Goal: Task Accomplishment & Management: Use online tool/utility

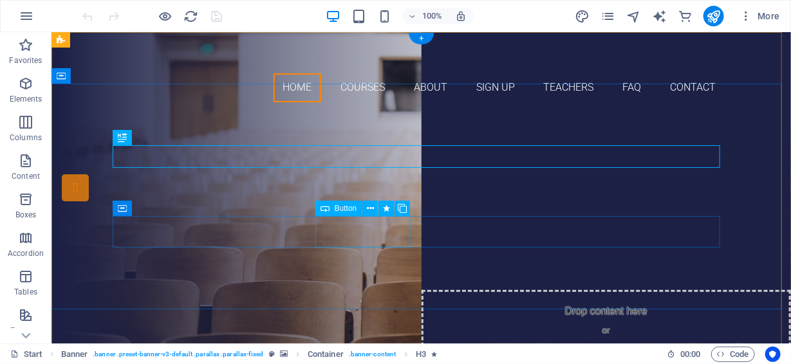
click at [355, 245] on div "Our Courses" at bounding box center [421, 261] width 608 height 32
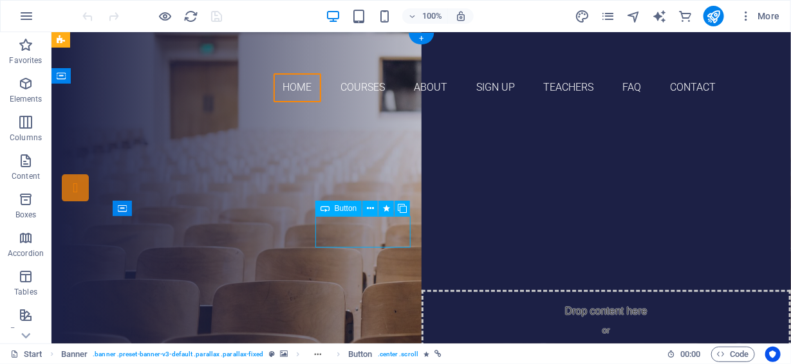
click at [356, 245] on div "Our Courses" at bounding box center [421, 261] width 608 height 32
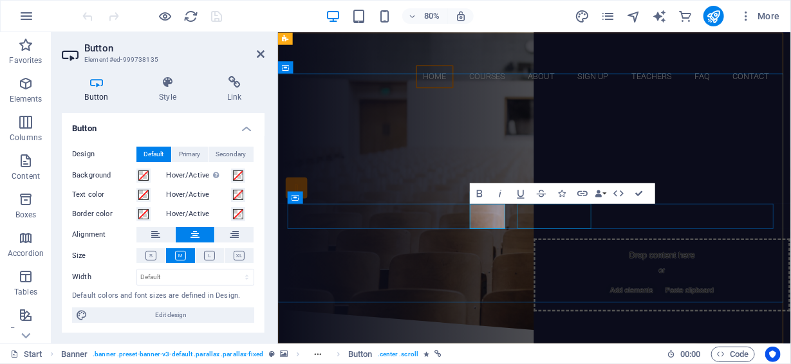
click at [613, 285] on div "Sign up now" at bounding box center [598, 301] width 608 height 32
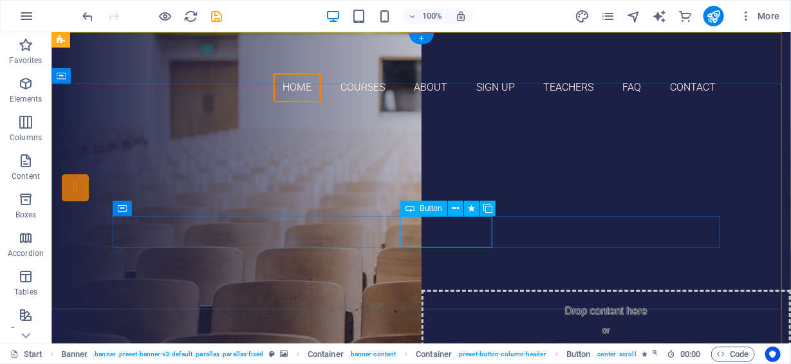
click at [462, 285] on div "Sign up now" at bounding box center [421, 301] width 608 height 32
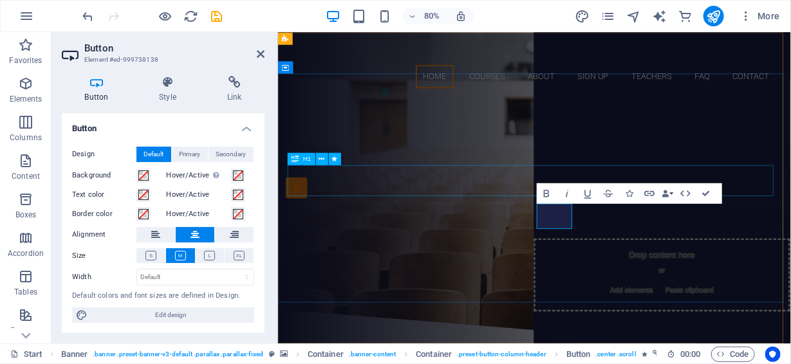
click at [552, 216] on div "Join our Language School" at bounding box center [598, 215] width 608 height 39
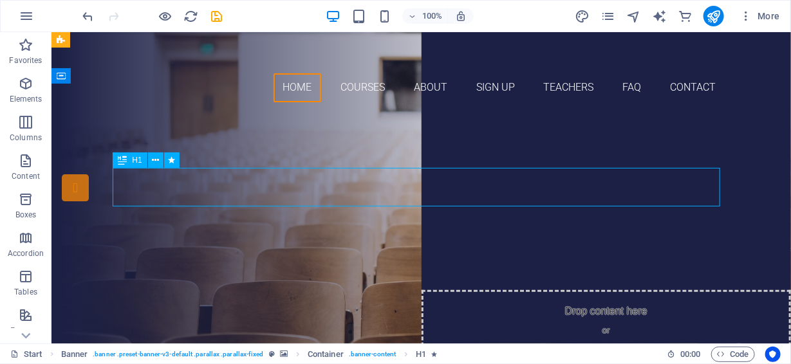
click at [497, 196] on div "Join our Language School" at bounding box center [421, 215] width 608 height 39
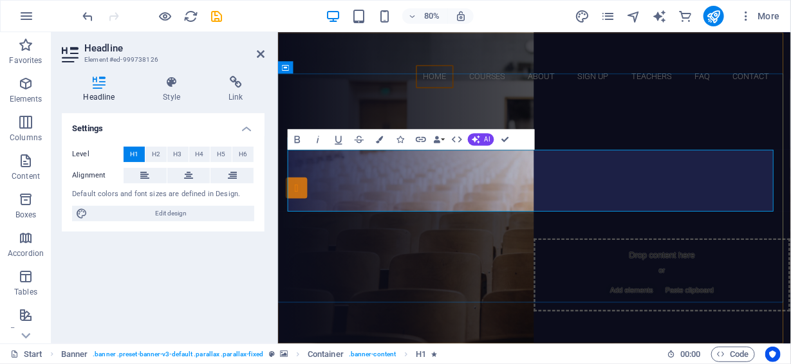
scroll to position [0, 4]
click at [499, 232] on span "Become a devis expert ‌Devenez un expert en devis" at bounding box center [598, 234] width 489 height 79
click at [658, 174] on div "Are you ready to learn new languages?" at bounding box center [598, 185] width 608 height 23
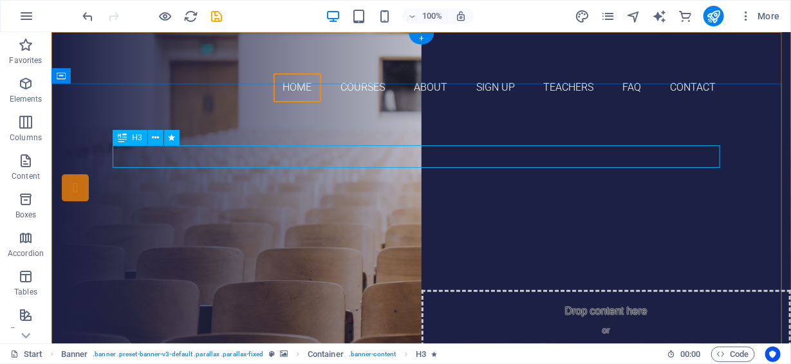
click at [418, 174] on div "Are you ready to learn new languages?" at bounding box center [421, 185] width 608 height 23
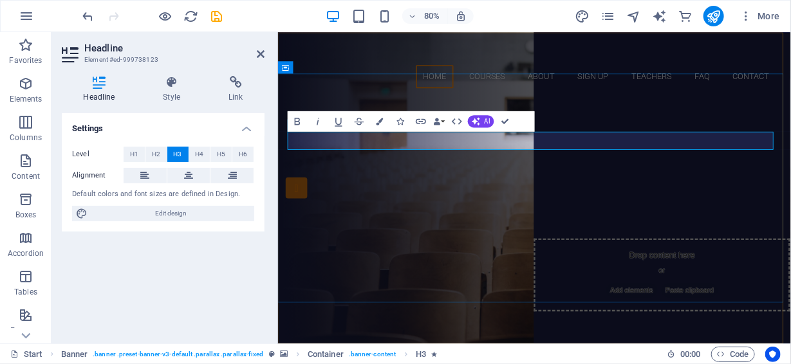
scroll to position [949, 3]
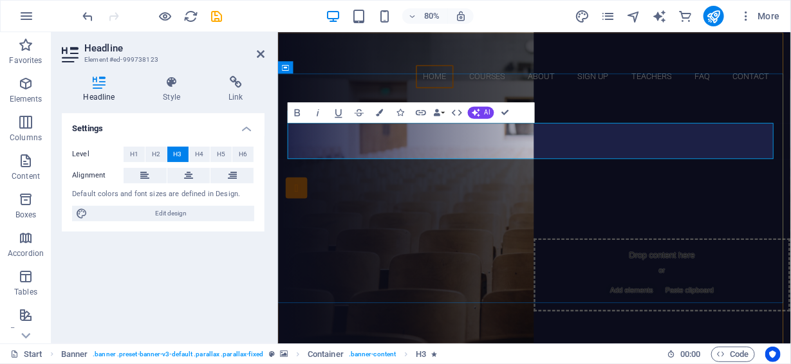
click at [303, 174] on span "Êtes-vous prêt à découvrir les nouveaux objectifs en matière d'apprentissage de…" at bounding box center [598, 196] width 591 height 44
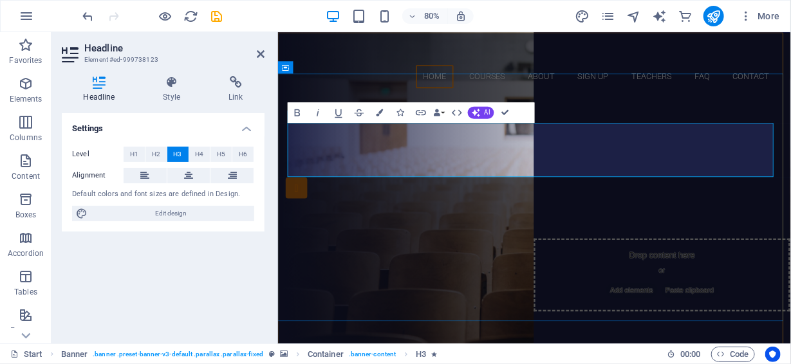
scroll to position [474, 5]
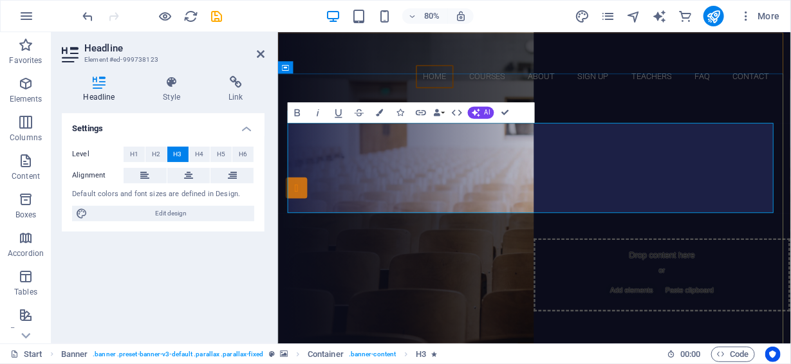
click at [693, 174] on h3 "Are you ready to learn about the new second language objectives at CEGEP ‌ ‌Ête…" at bounding box center [598, 230] width 608 height 113
click at [505, 14] on div "80% More" at bounding box center [432, 16] width 705 height 21
click at [711, 9] on icon "publish" at bounding box center [713, 16] width 15 height 15
checkbox input "false"
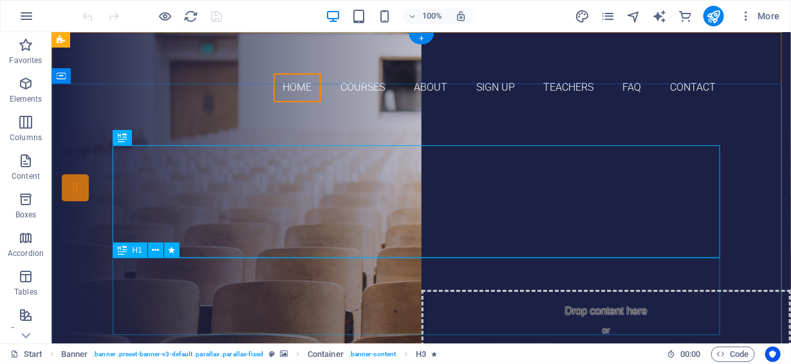
click at [363, 286] on div "Become a devis expert Devenez un expert en devis" at bounding box center [421, 324] width 608 height 77
click at [326, 239] on div "Are you ready to learn about the new second language objectives at CEGEP? Êtes-…" at bounding box center [421, 230] width 608 height 113
click at [350, 216] on div "Are you ready to learn about the new second language objectives at CEGEP? Êtes-…" at bounding box center [421, 230] width 608 height 113
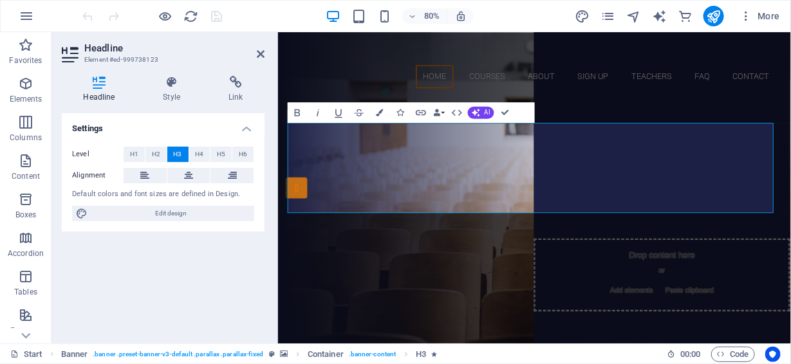
click at [210, 301] on div "Settings Level H1 H2 H3 H4 H5 H6 Alignment Default colors and font sizes are de…" at bounding box center [163, 223] width 203 height 220
click at [519, 109] on div "Bold Italic Underline Strikethrough Colors Icons Link Data Bindings Company Fir…" at bounding box center [411, 112] width 247 height 21
click at [460, 224] on span "Are you ready to learn about the new second language objectives at CEGEP? Êtes-…" at bounding box center [598, 229] width 591 height 111
drag, startPoint x: 828, startPoint y: 241, endPoint x: 294, endPoint y: 218, distance: 534.2
click at [294, 218] on h3 "Are you ready to learn about the new second language objectives at CEGEP? Êtes-…" at bounding box center [598, 230] width 608 height 113
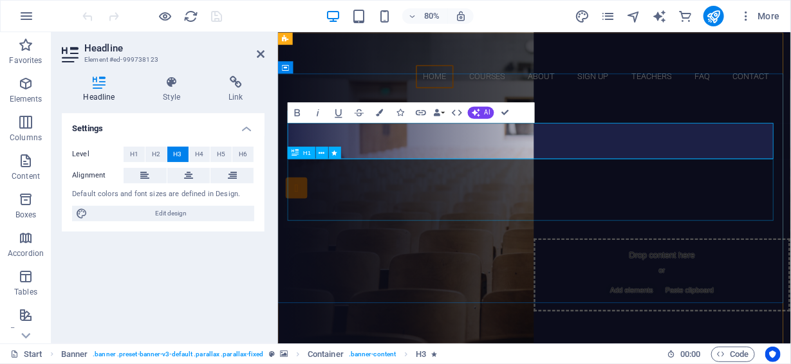
click at [454, 236] on div "Become a devis expert Devenez un expert en devis" at bounding box center [598, 257] width 608 height 77
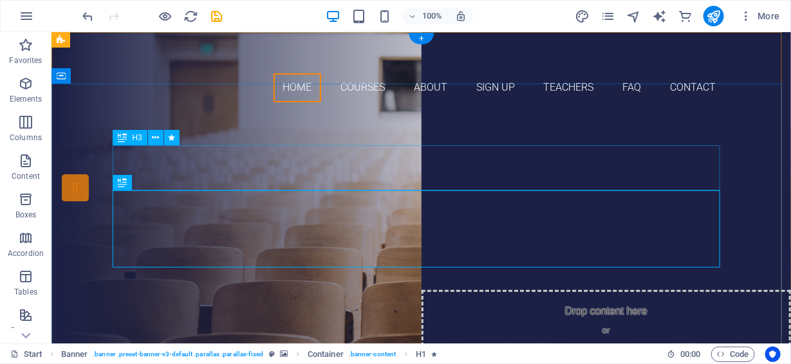
click at [473, 187] on div "Are you ready to learn about the new second language objectives at CEGEP?" at bounding box center [421, 196] width 608 height 45
click at [463, 219] on div "Become a devis expert Devenez un expert en devis" at bounding box center [421, 257] width 608 height 77
click at [477, 230] on div "Become a devis expert Devenez un expert en devis" at bounding box center [421, 257] width 608 height 77
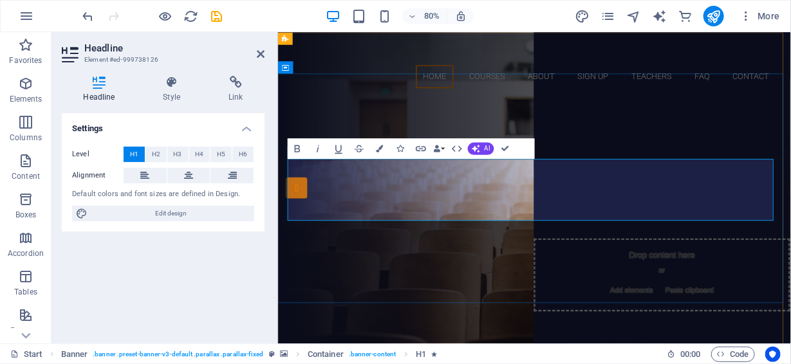
click at [671, 248] on span "Become a devis expert Devenez un expert en devis" at bounding box center [598, 257] width 489 height 79
drag, startPoint x: 845, startPoint y: 246, endPoint x: 347, endPoint y: 247, distance: 497.6
click at [347, 247] on h1 "Become a devis expert Devenez un expert en devis" at bounding box center [598, 257] width 608 height 77
click at [629, 174] on div "Are you ready to learn about the new second language objectives at CEGEP?" at bounding box center [598, 196] width 608 height 45
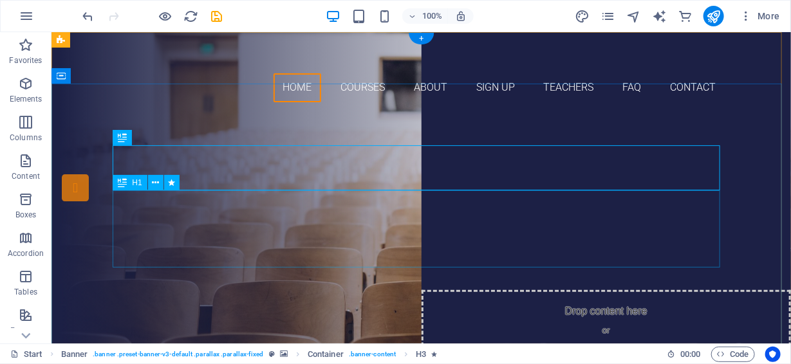
click at [457, 219] on div "Become a devis expert Devenez un expert en devis" at bounding box center [421, 257] width 608 height 77
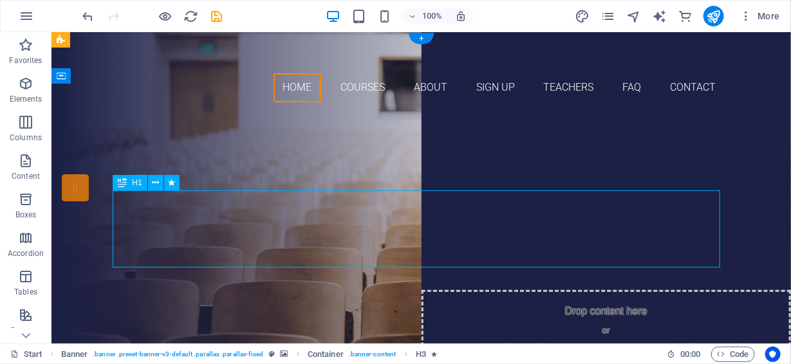
click at [457, 219] on div "Become a devis expert Devenez un expert en devis" at bounding box center [421, 257] width 608 height 77
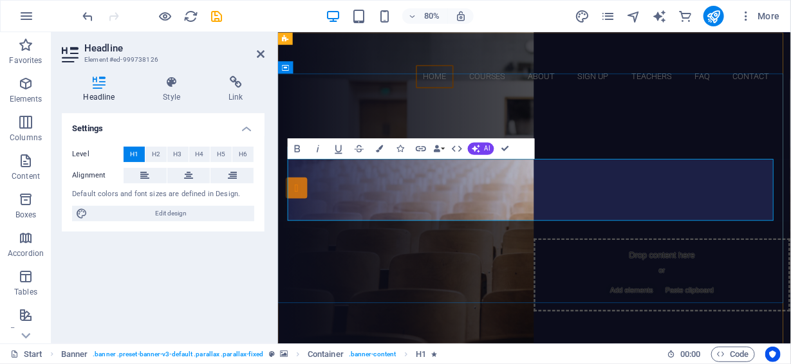
click at [727, 218] on span "Become a devis expert Devenez un expert en devis" at bounding box center [598, 257] width 489 height 79
click at [785, 218] on span "Become a devis expert Devenez un expert en devis" at bounding box center [598, 257] width 489 height 79
drag, startPoint x: 800, startPoint y: 209, endPoint x: 386, endPoint y: 211, distance: 414.6
click at [386, 219] on h1 "Become a devis expert! Devenez un expert en devis" at bounding box center [598, 257] width 608 height 77
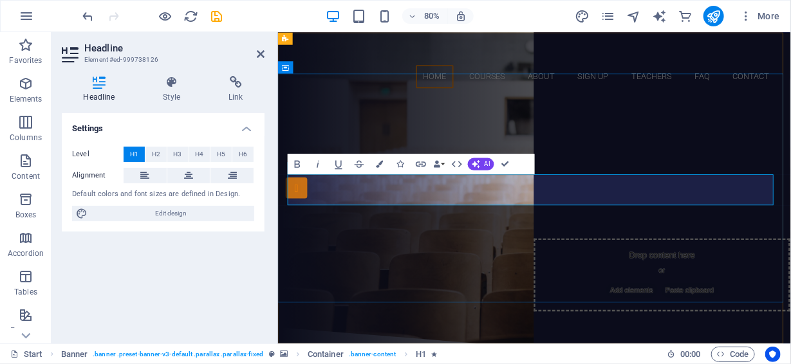
click at [790, 223] on h1 "Devenez un expert en devis" at bounding box center [598, 238] width 608 height 39
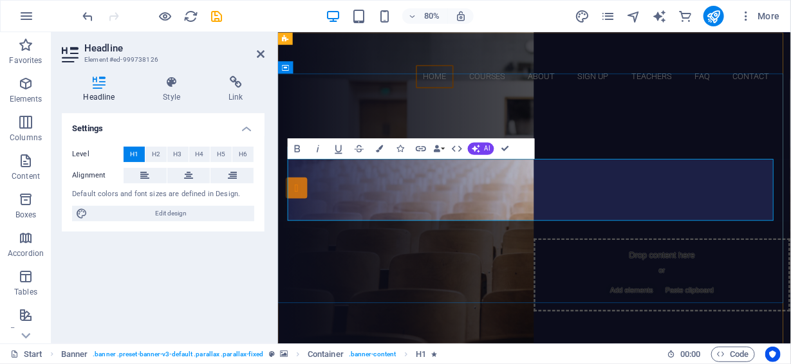
drag, startPoint x: 794, startPoint y: 247, endPoint x: 394, endPoint y: 251, distance: 399.8
click at [394, 251] on h1 "Devenez un expert en devis! ‌Become a devis expert!" at bounding box center [598, 257] width 608 height 77
click at [471, 218] on span "Devenez un expert en devis! ‌ Become a devis expert!" at bounding box center [598, 257] width 496 height 79
click at [700, 185] on div "Are you ready to learn about the new second language objectives at CEGEP?" at bounding box center [598, 196] width 608 height 45
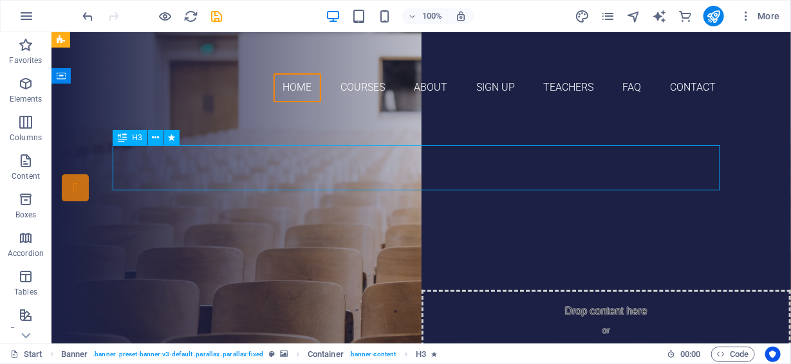
click at [613, 174] on div "Are you ready to learn about the new second language objectives at CEGEP?" at bounding box center [421, 196] width 608 height 45
click at [463, 174] on div "Are you ready to learn about the new second language objectives at CEGEP?" at bounding box center [421, 196] width 608 height 45
click at [496, 174] on div "Are you ready to learn about the new second language objectives at CEGEP?" at bounding box center [421, 196] width 608 height 45
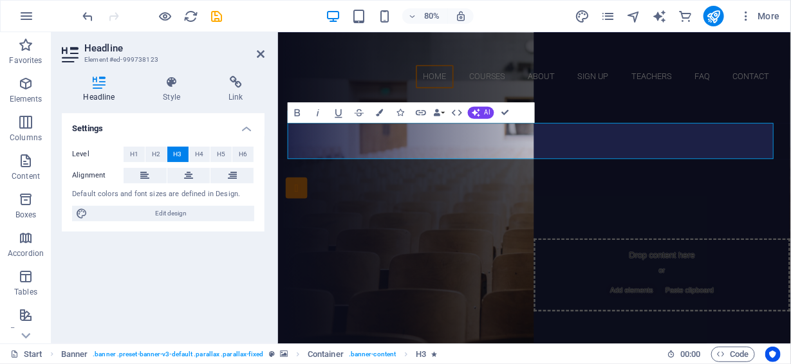
click at [183, 244] on div "Settings Level H1 H2 H3 H4 H5 H6 Alignment Default colors and font sizes are de…" at bounding box center [163, 223] width 203 height 220
click at [320, 153] on icon at bounding box center [322, 152] width 6 height 11
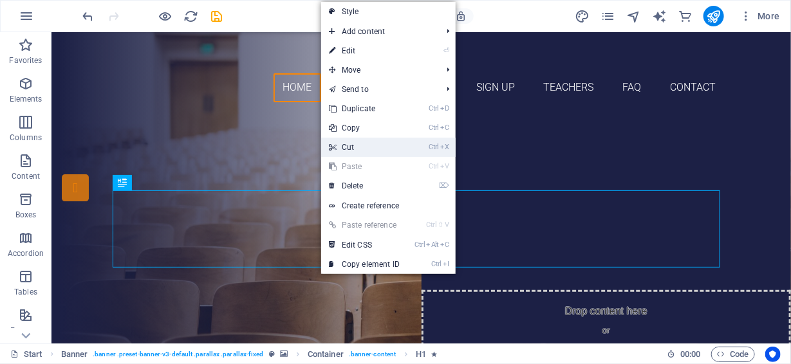
click at [335, 149] on icon at bounding box center [332, 147] width 6 height 19
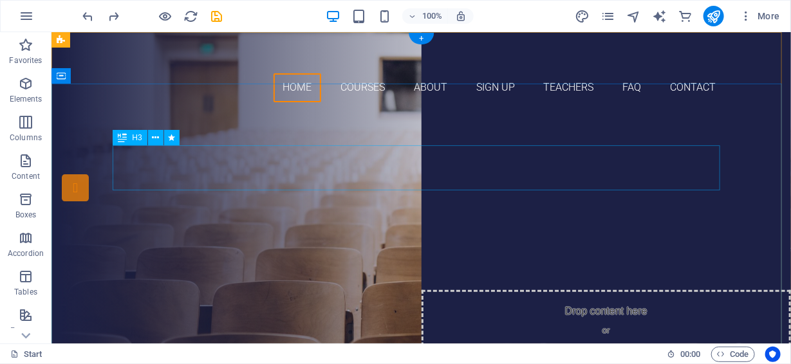
click at [310, 178] on div "Are you ready to learn about the new second language objectives at CEGEP?" at bounding box center [421, 196] width 608 height 45
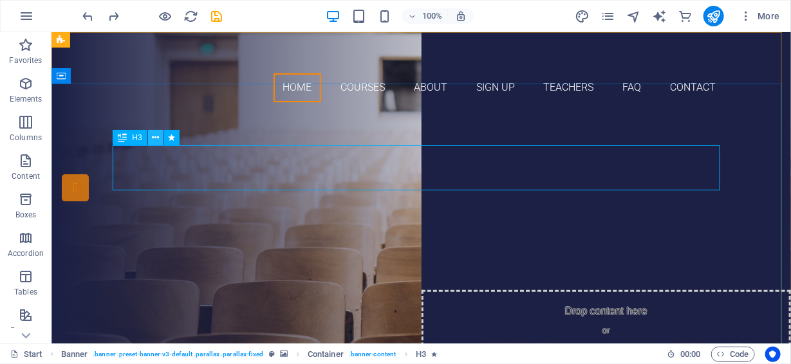
click at [153, 135] on icon at bounding box center [155, 138] width 7 height 14
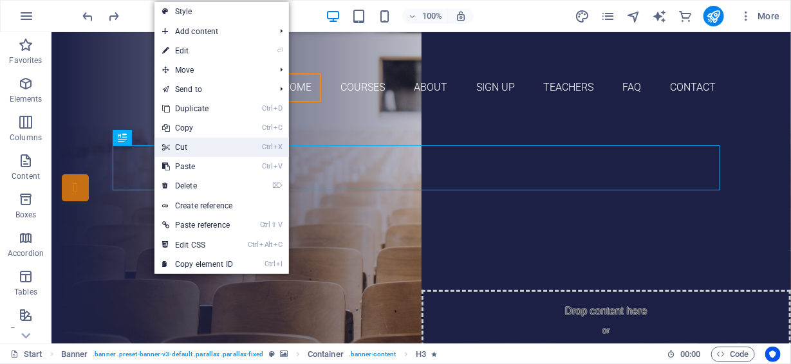
click at [178, 143] on link "Ctrl X Cut" at bounding box center [197, 147] width 86 height 19
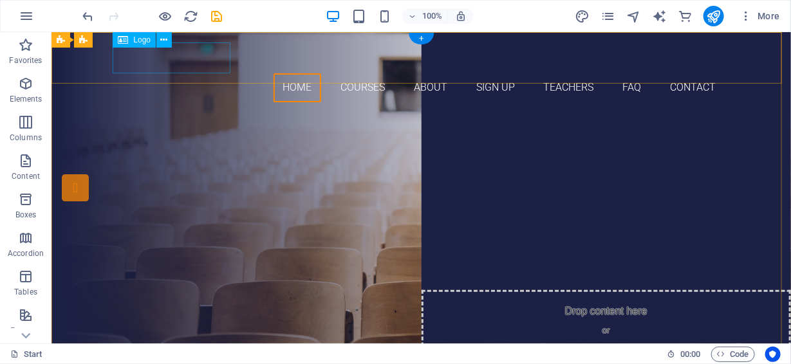
click at [180, 54] on div at bounding box center [421, 57] width 608 height 31
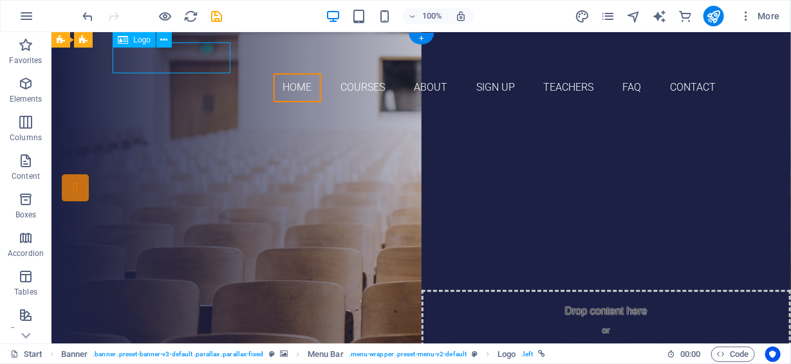
click at [180, 54] on div at bounding box center [421, 57] width 608 height 31
select select "px"
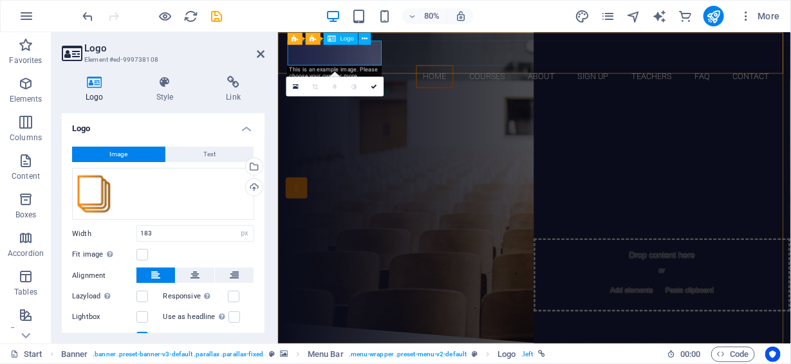
click at [349, 63] on div at bounding box center [598, 57] width 608 height 31
click at [376, 84] on icon at bounding box center [374, 86] width 6 height 6
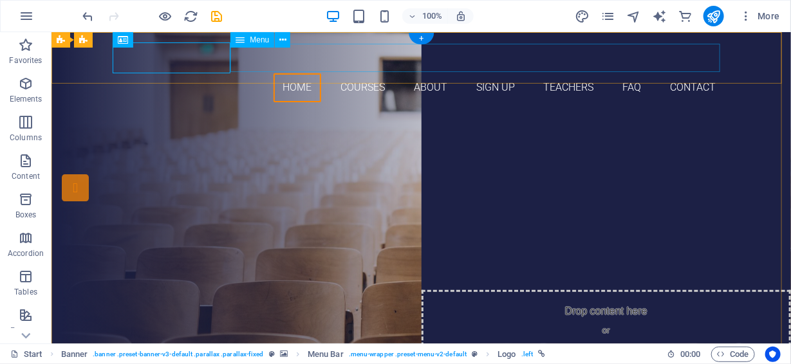
click at [287, 73] on nav "Home Courses About Sign up Teachers FAQ Contact" at bounding box center [421, 87] width 608 height 29
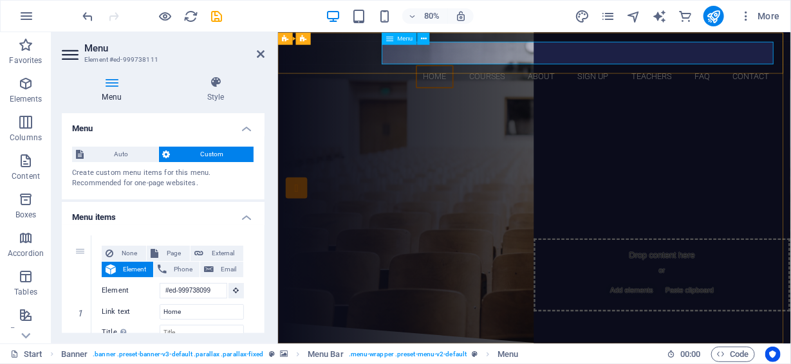
click at [522, 73] on nav "Home Courses About Sign up Teachers FAQ Contact" at bounding box center [598, 87] width 608 height 29
click at [535, 73] on nav "Home Courses About Sign up Teachers FAQ Contact" at bounding box center [598, 87] width 608 height 29
click at [554, 112] on div "Devenez un expert en devis! Become a devis expert! ESL FLS" at bounding box center [597, 253] width 641 height 283
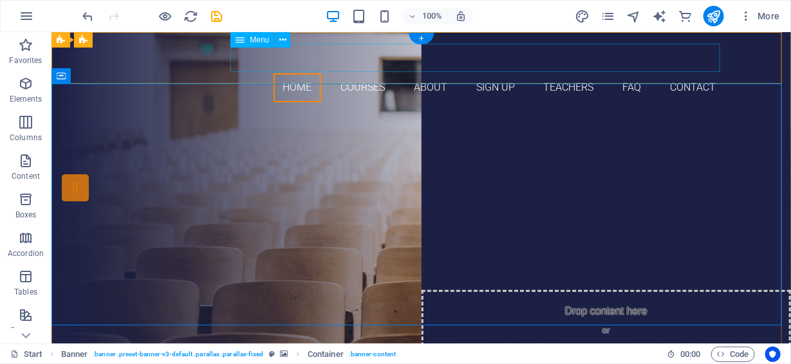
click at [363, 73] on nav "Home Courses About Sign up Teachers FAQ Contact" at bounding box center [421, 87] width 608 height 29
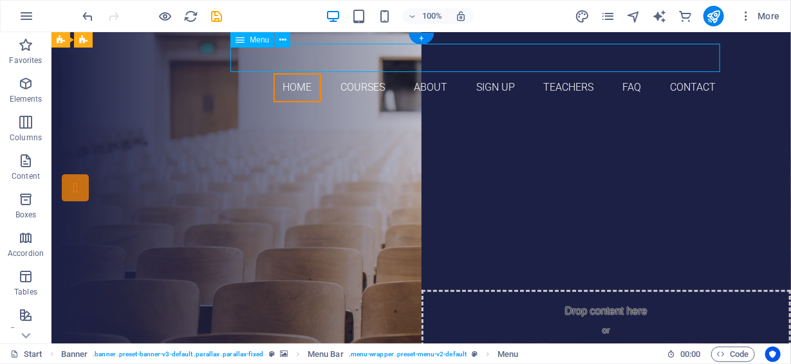
click at [363, 73] on nav "Home Courses About Sign up Teachers FAQ Contact" at bounding box center [421, 87] width 608 height 29
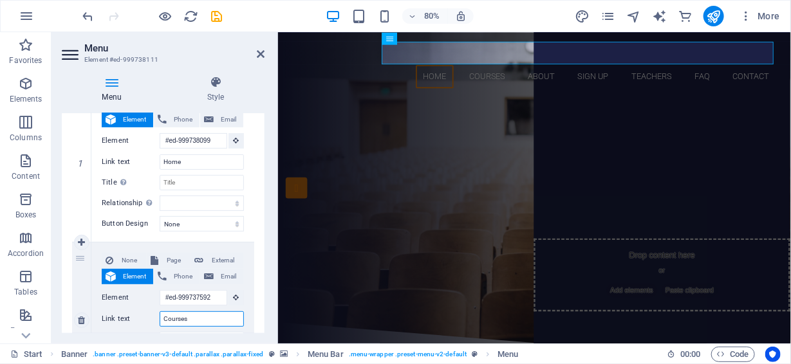
drag, startPoint x: 196, startPoint y: 318, endPoint x: 151, endPoint y: 315, distance: 45.8
click at [151, 315] on div "Link text Courses" at bounding box center [173, 319] width 142 height 15
paste input "New Concepts Explained"
type input "New Concepts Explained"
select select
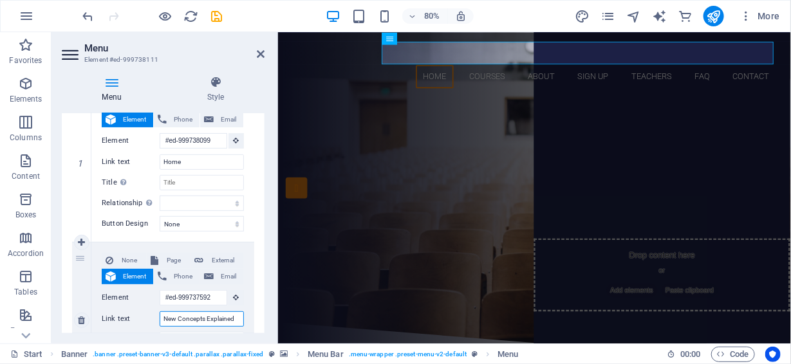
select select
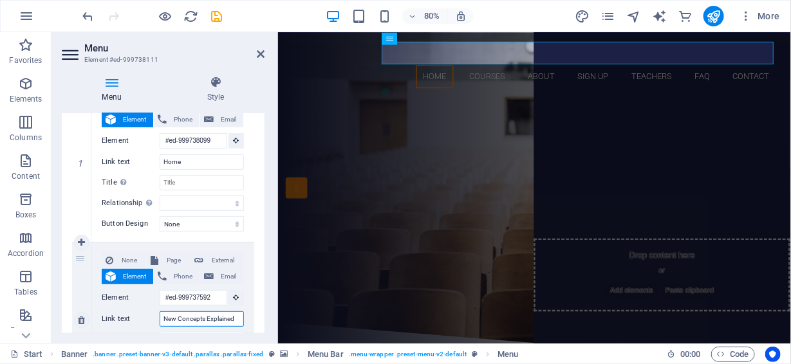
select select
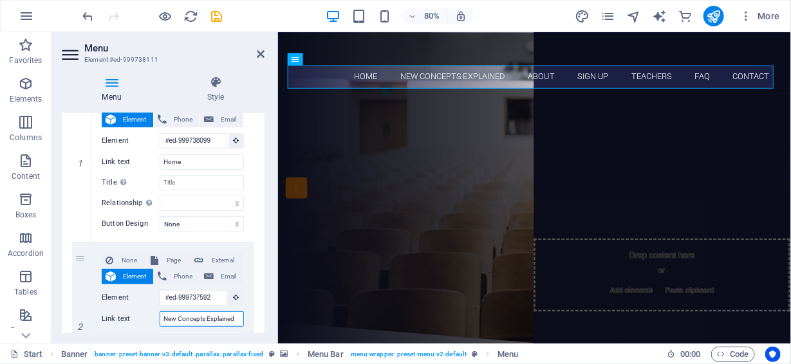
scroll to position [300, 0]
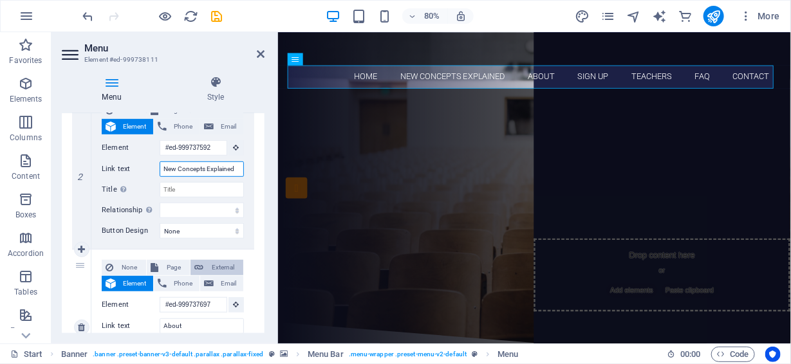
select select
type input "Courses"
select select
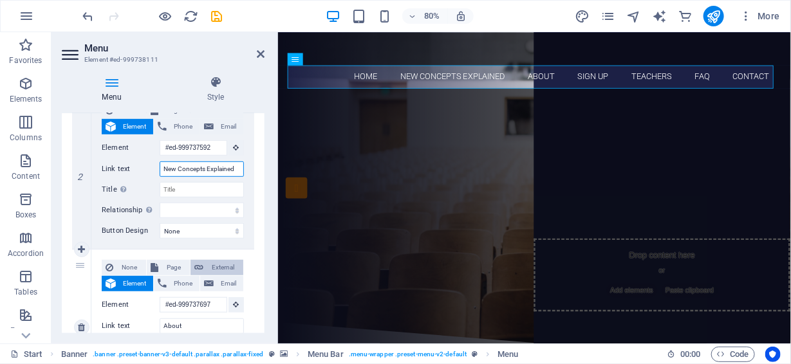
select select
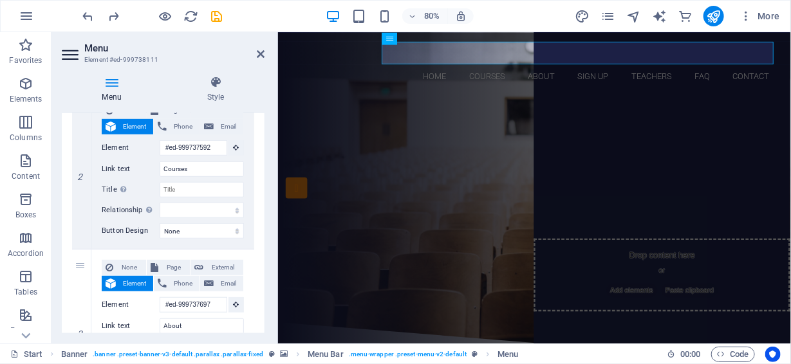
click at [247, 11] on div "80% More" at bounding box center [432, 16] width 705 height 21
click at [711, 14] on icon "publish" at bounding box center [713, 16] width 15 height 15
checkbox input "false"
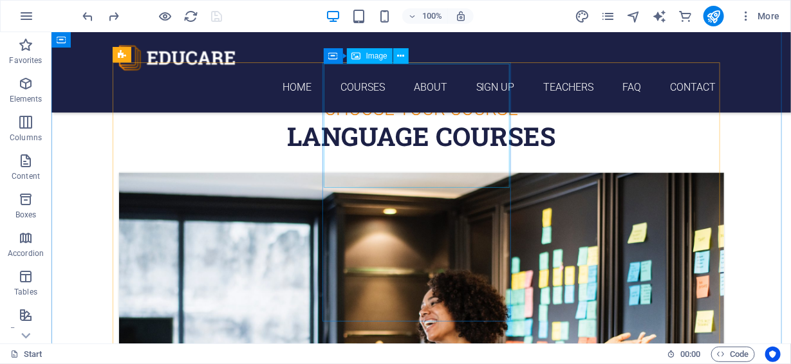
scroll to position [451, 0]
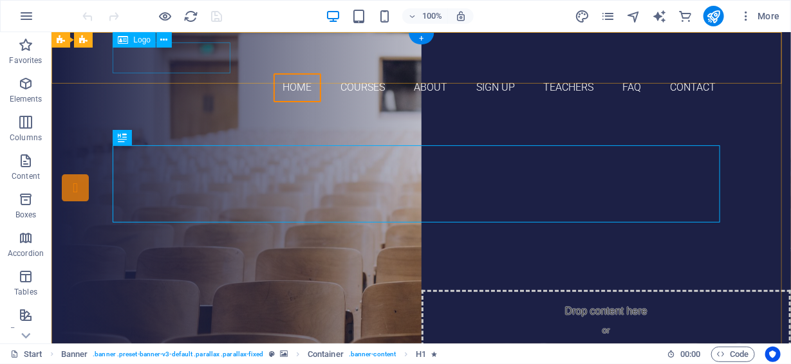
click at [191, 59] on div at bounding box center [421, 57] width 608 height 31
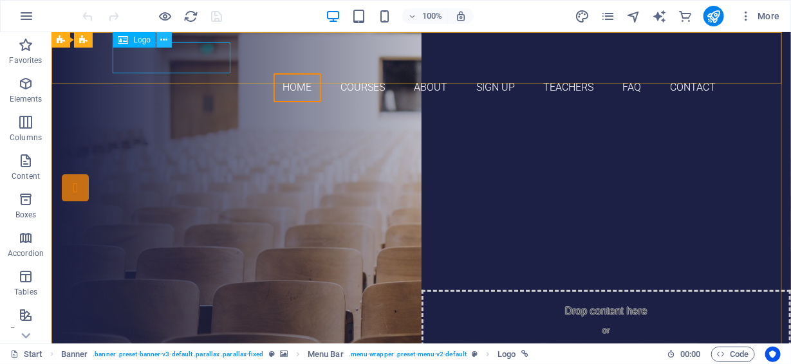
click at [160, 41] on button at bounding box center [163, 39] width 15 height 15
click at [167, 41] on icon at bounding box center [164, 40] width 7 height 14
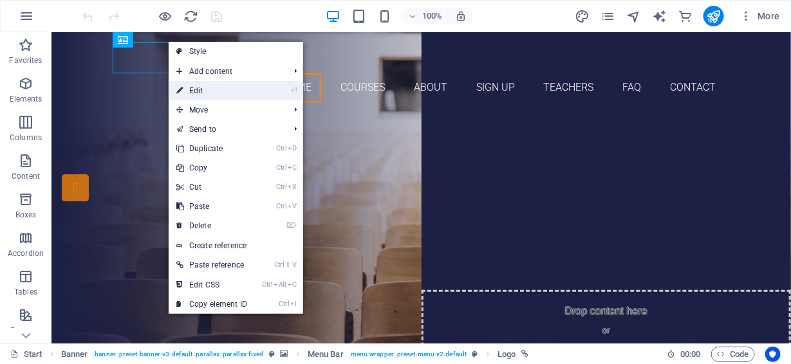
click at [198, 87] on link "⏎ Edit" at bounding box center [212, 90] width 86 height 19
select select "px"
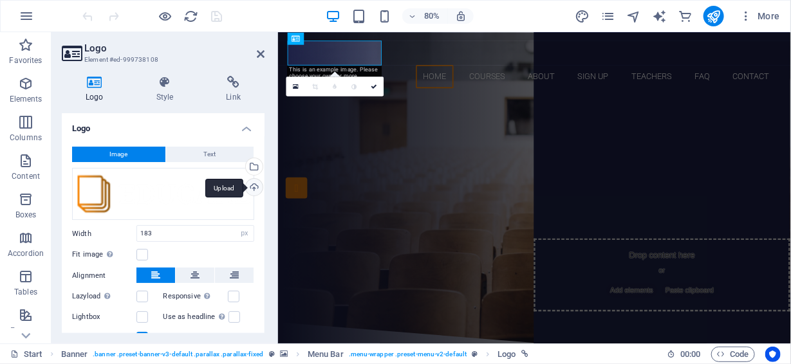
click at [250, 186] on div "Upload" at bounding box center [252, 188] width 19 height 19
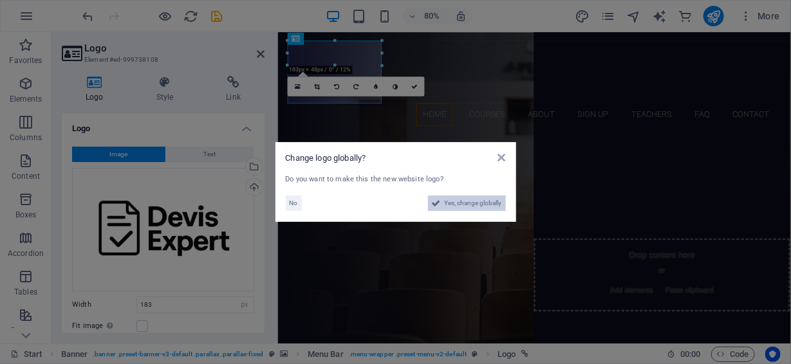
click at [449, 200] on span "Yes, change globally" at bounding box center [473, 203] width 57 height 15
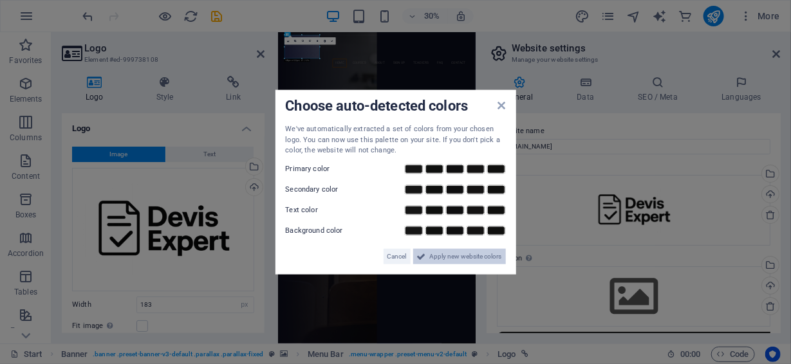
click at [438, 257] on span "Apply new website colors" at bounding box center [466, 255] width 72 height 15
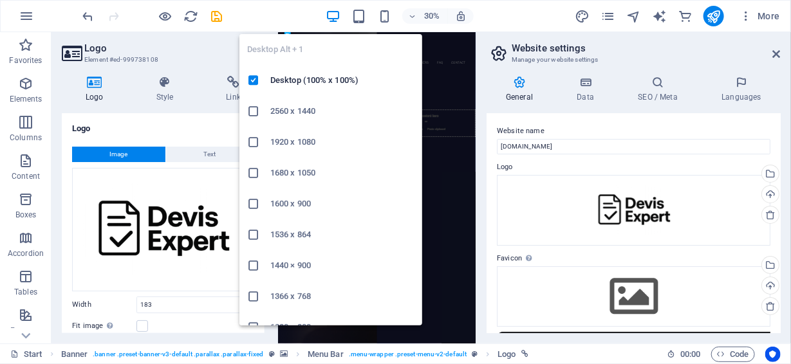
click at [333, 11] on icon "button" at bounding box center [333, 16] width 15 height 15
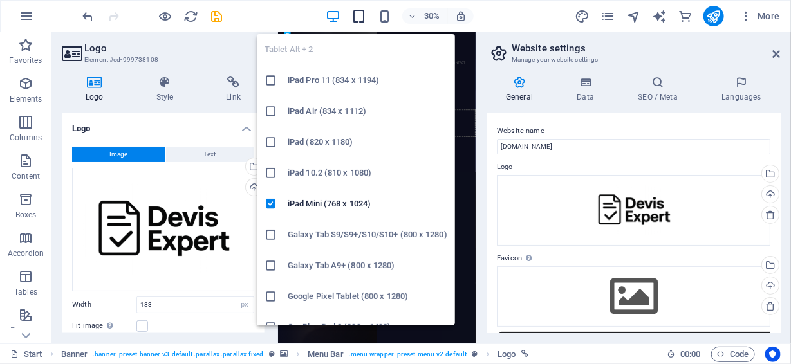
click at [362, 13] on icon "button" at bounding box center [358, 16] width 15 height 15
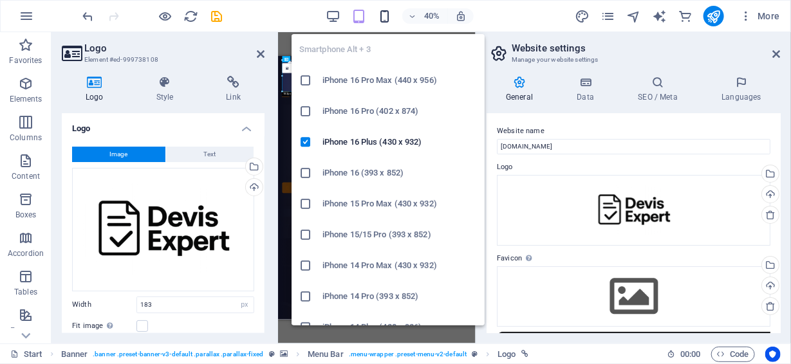
click at [385, 12] on icon "button" at bounding box center [384, 16] width 15 height 15
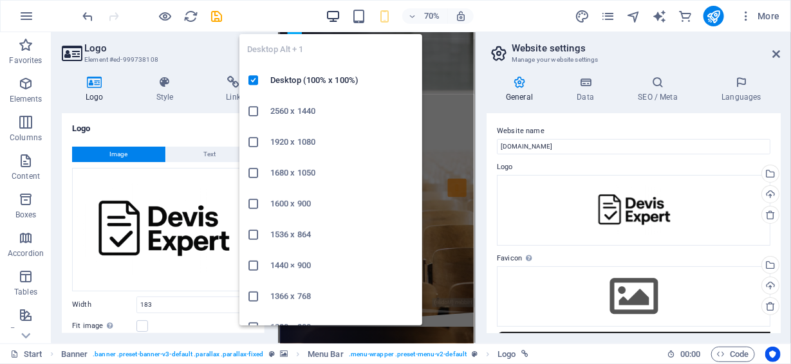
click at [334, 12] on icon "button" at bounding box center [333, 16] width 15 height 15
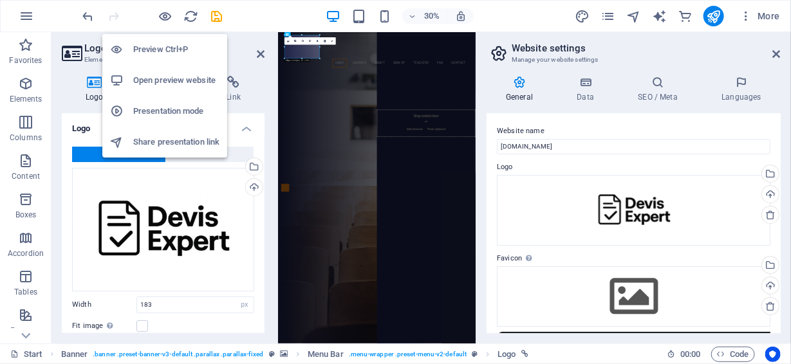
click at [158, 46] on h6 "Preview Ctrl+P" at bounding box center [176, 49] width 86 height 15
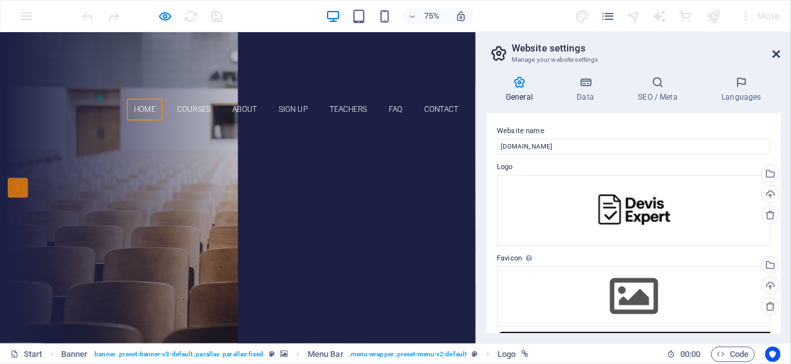
click at [777, 52] on icon at bounding box center [777, 54] width 8 height 10
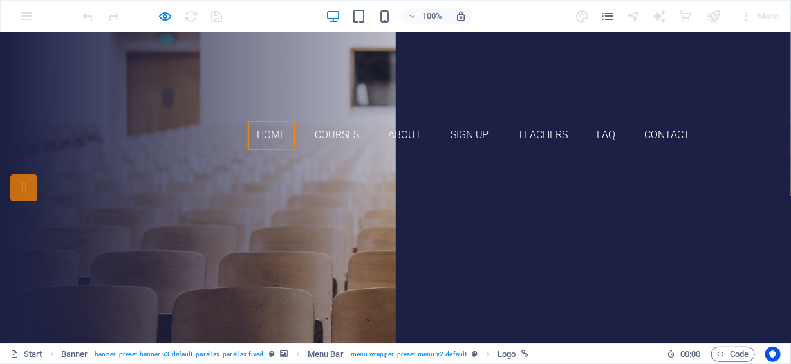
click at [55, 15] on div "100% More" at bounding box center [396, 16] width 790 height 31
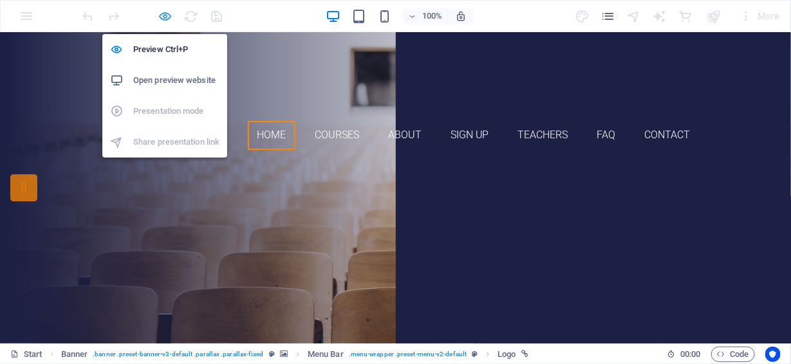
click at [166, 14] on icon "button" at bounding box center [165, 16] width 15 height 15
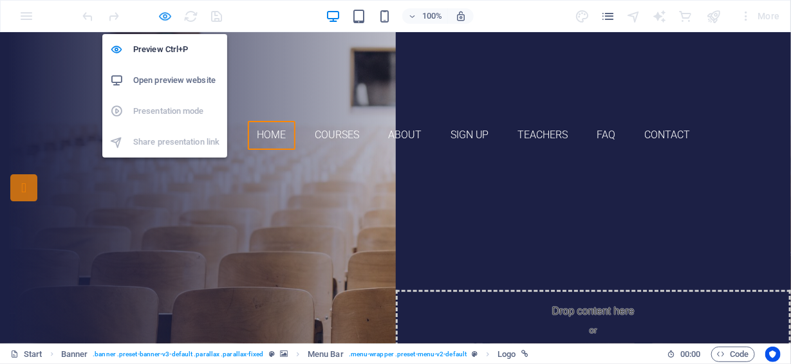
select select "px"
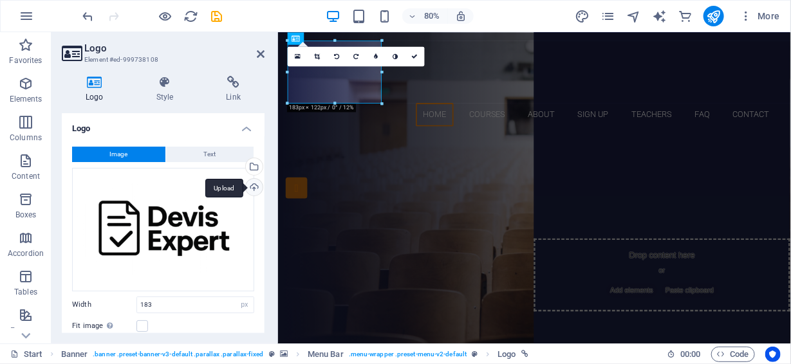
click at [253, 189] on div "Upload" at bounding box center [252, 188] width 19 height 19
click at [250, 187] on div "Upload" at bounding box center [252, 188] width 19 height 19
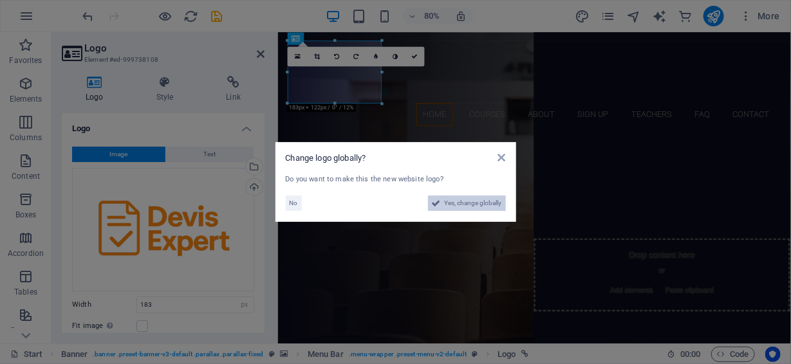
click at [480, 201] on span "Yes, change globally" at bounding box center [473, 203] width 57 height 15
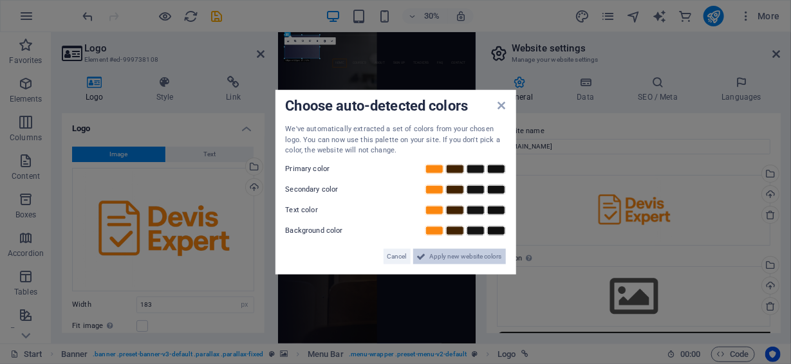
click at [438, 257] on span "Apply new website colors" at bounding box center [466, 255] width 72 height 15
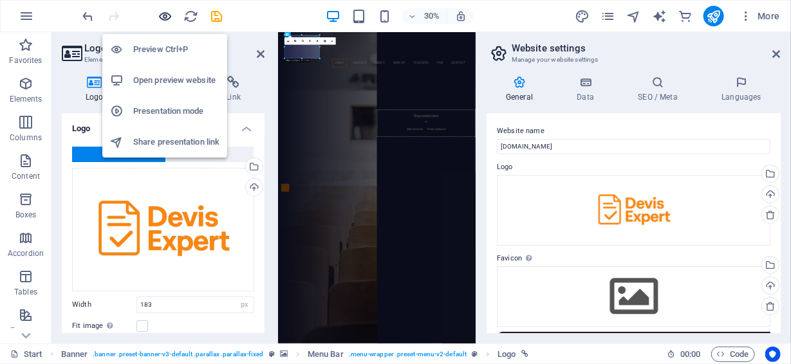
click at [165, 14] on icon "button" at bounding box center [165, 16] width 15 height 15
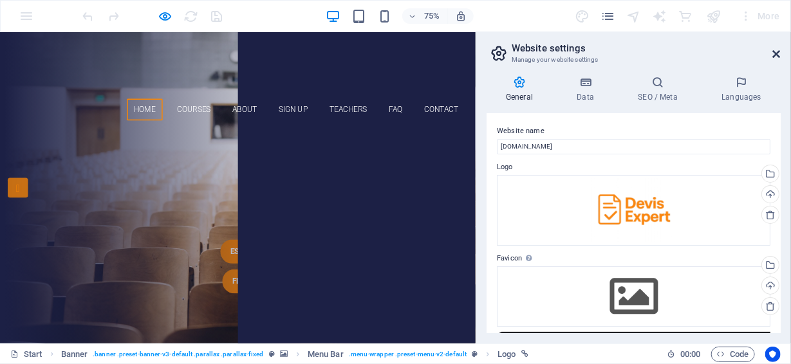
click at [776, 53] on icon at bounding box center [777, 54] width 8 height 10
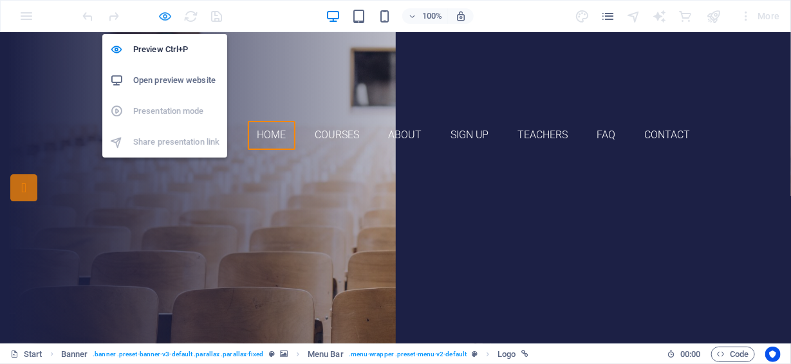
click at [168, 15] on icon "button" at bounding box center [165, 16] width 15 height 15
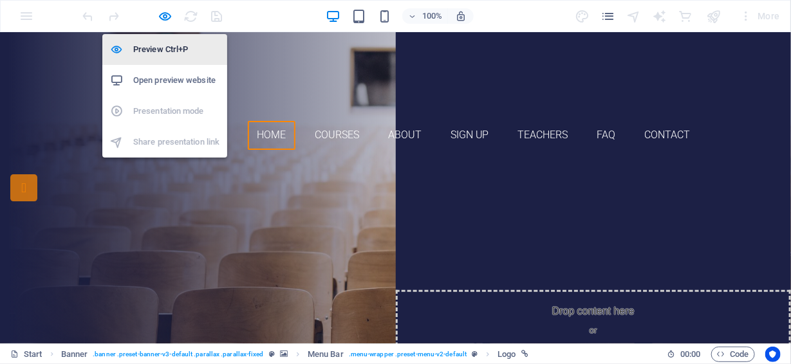
select select "px"
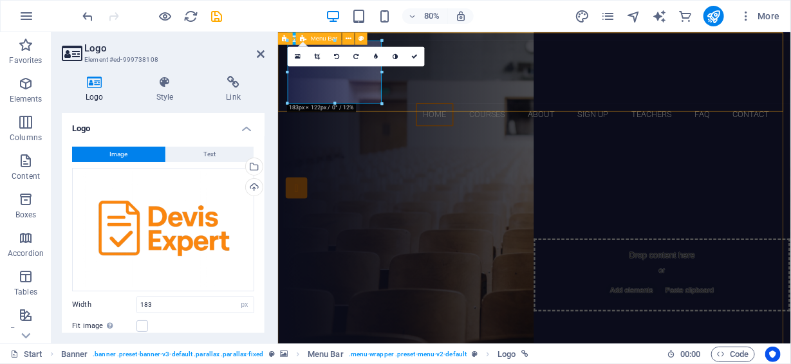
click at [690, 106] on div "Home Courses About Sign up Teachers FAQ Contact Menu" at bounding box center [597, 96] width 641 height 128
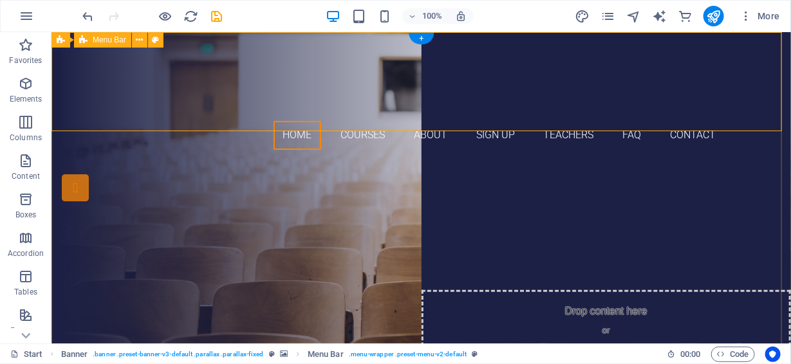
click at [86, 91] on div "Home Courses About Sign up Teachers FAQ Contact Menu" at bounding box center [421, 96] width 740 height 128
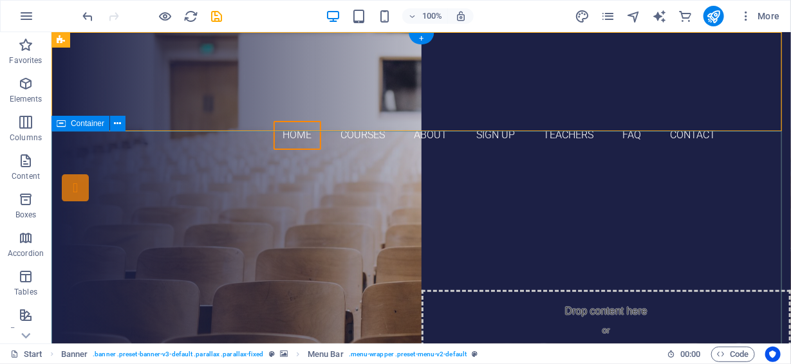
click at [460, 160] on div "Devenez un expert en devis! Become a devis expert! ESL FLS" at bounding box center [421, 301] width 740 height 283
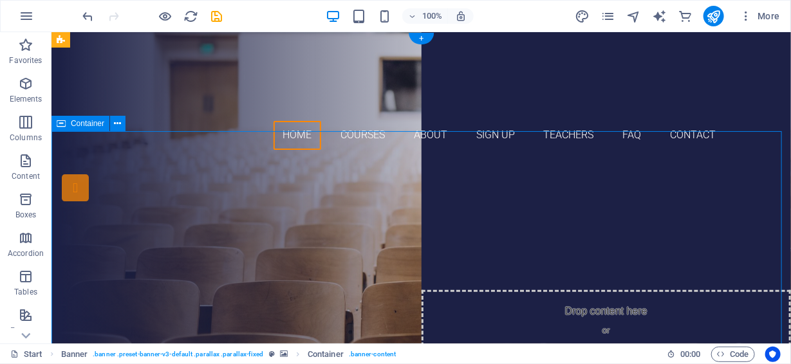
click at [436, 160] on div "Devenez un expert en devis! Become a devis expert! ESL FLS" at bounding box center [421, 301] width 740 height 283
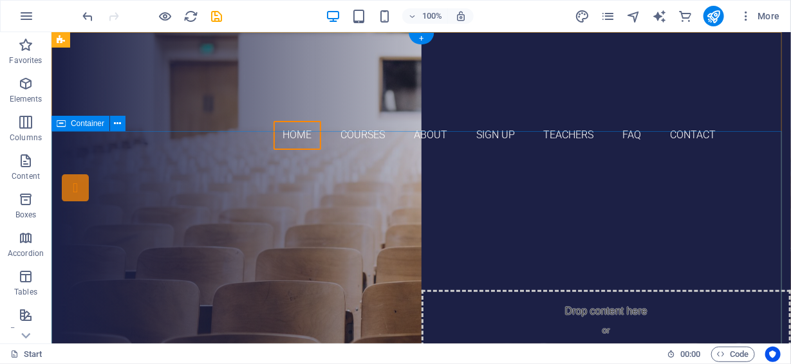
click at [765, 216] on div "Devenez un expert en devis! Become a devis expert! ESL FLS" at bounding box center [421, 301] width 740 height 283
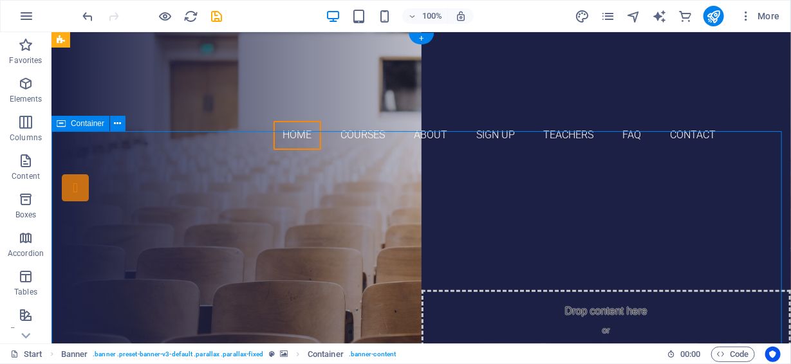
click at [747, 216] on div "Devenez un expert en devis! Become a devis expert! ESL FLS" at bounding box center [421, 301] width 740 height 283
click at [115, 120] on icon at bounding box center [118, 124] width 7 height 14
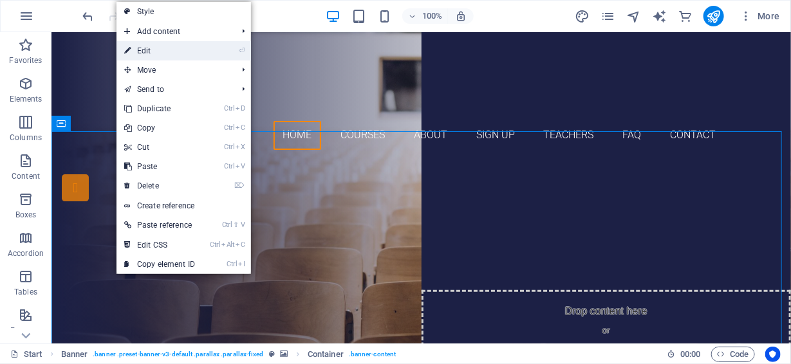
click at [179, 44] on link "⏎ Edit" at bounding box center [160, 50] width 86 height 19
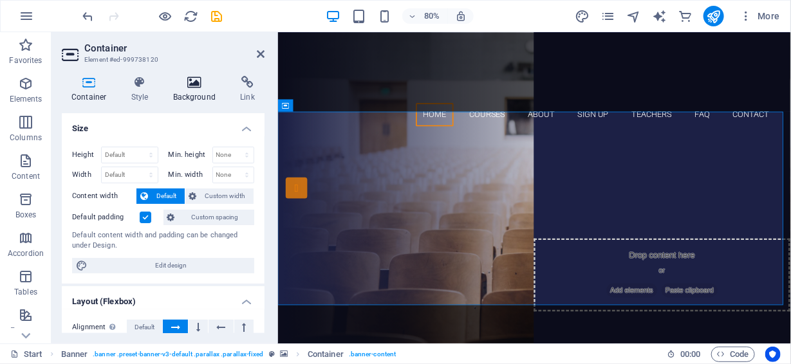
click at [190, 78] on icon at bounding box center [195, 82] width 62 height 13
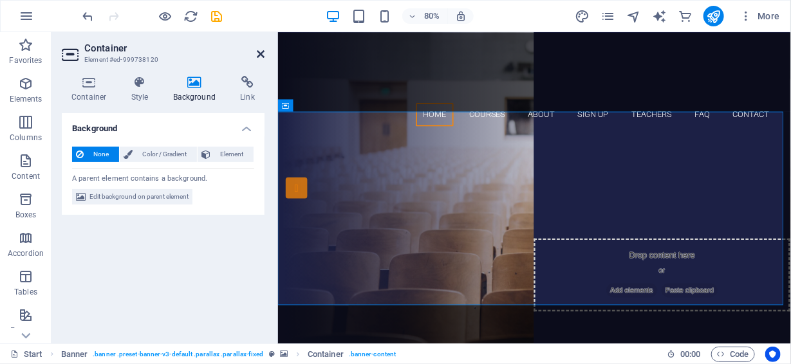
click at [257, 49] on icon at bounding box center [261, 54] width 8 height 10
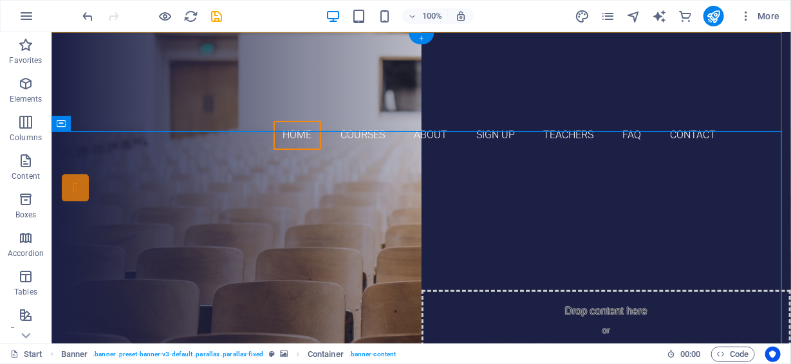
click at [420, 37] on div "+" at bounding box center [421, 39] width 25 height 12
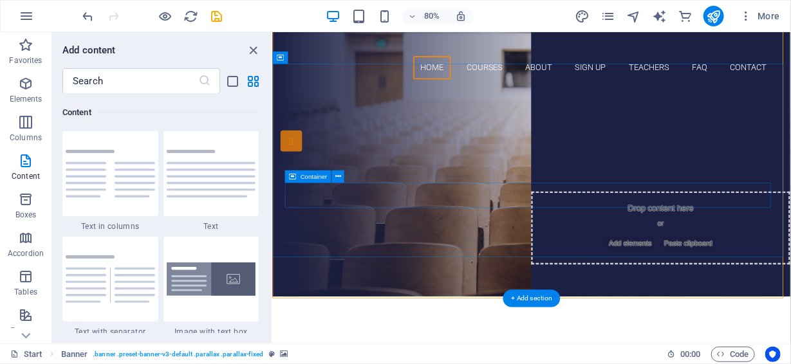
scroll to position [150, 0]
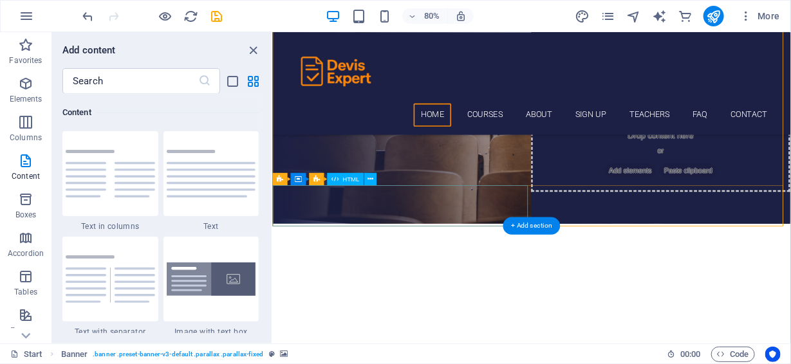
click at [352, 263] on div at bounding box center [596, 288] width 648 height 51
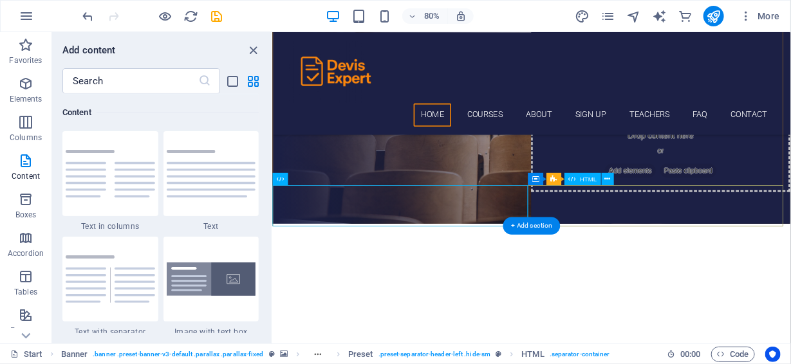
click at [669, 315] on div at bounding box center [596, 340] width 648 height 51
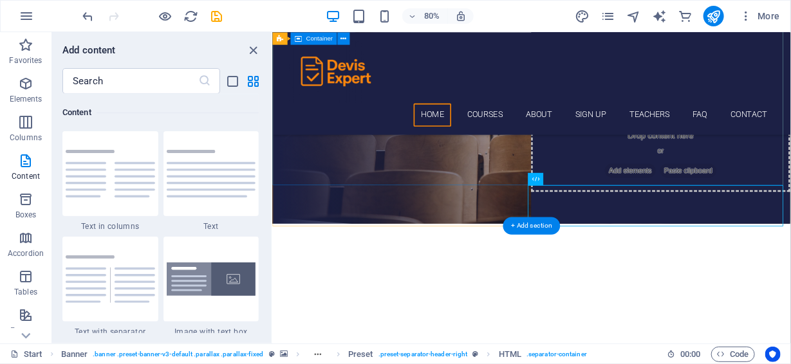
click at [538, 203] on div "Devenez un expert en devis! Become a devis expert! ESL FLS" at bounding box center [596, 73] width 648 height 382
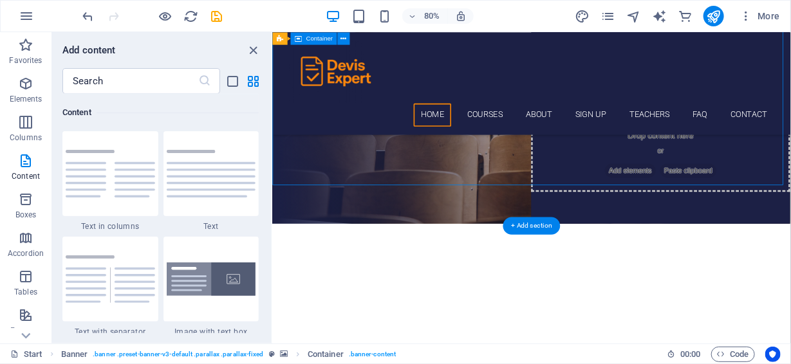
click at [508, 203] on div "Devenez un expert en devis! Become a devis expert! ESL FLS" at bounding box center [596, 73] width 648 height 382
drag, startPoint x: 249, startPoint y: 48, endPoint x: 279, endPoint y: 81, distance: 44.7
click at [249, 48] on icon "close panel" at bounding box center [254, 50] width 15 height 15
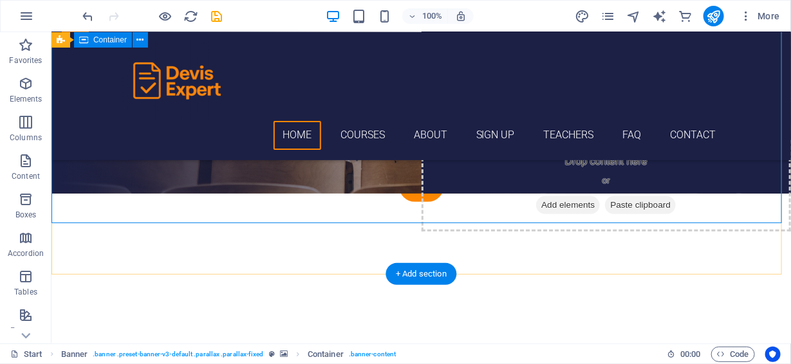
click at [410, 200] on div "Devenez un expert en devis! Become a devis expert! ESL FLS" at bounding box center [421, 73] width 740 height 382
click at [319, 182] on div "Devenez un expert en devis! Become a devis expert! ESL FLS" at bounding box center [421, 73] width 740 height 382
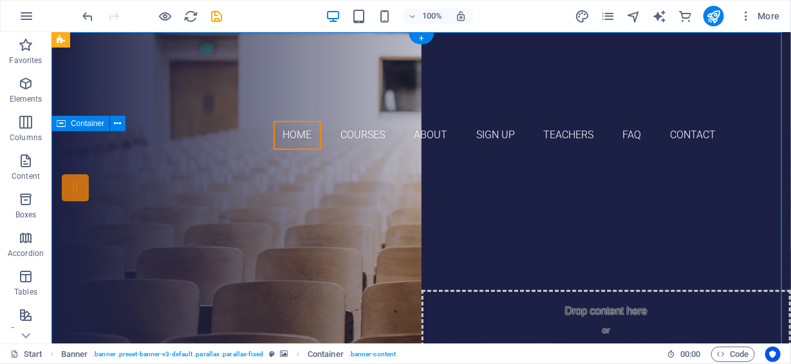
scroll to position [0, 0]
click at [120, 123] on icon at bounding box center [118, 124] width 7 height 14
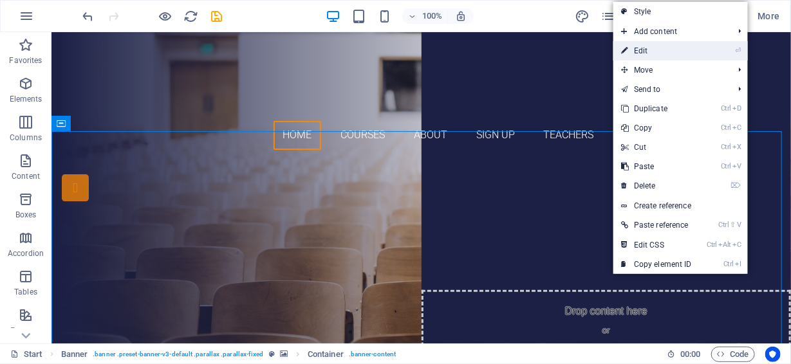
click at [666, 52] on link "⏎ Edit" at bounding box center [656, 50] width 86 height 19
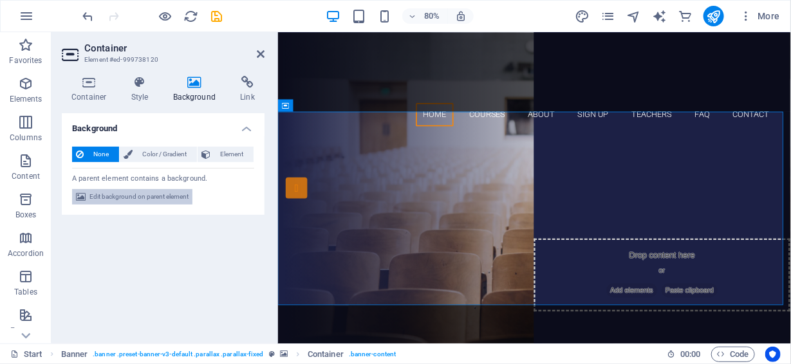
click at [155, 197] on span "Edit background on parent element" at bounding box center [138, 196] width 99 height 15
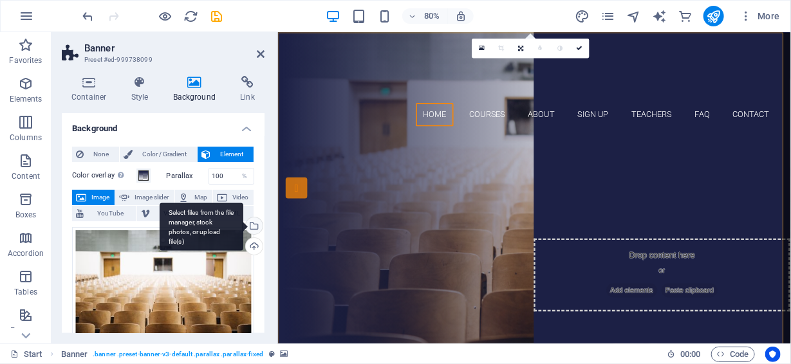
click at [243, 223] on div "Select files from the file manager, stock photos, or upload file(s)" at bounding box center [202, 227] width 84 height 48
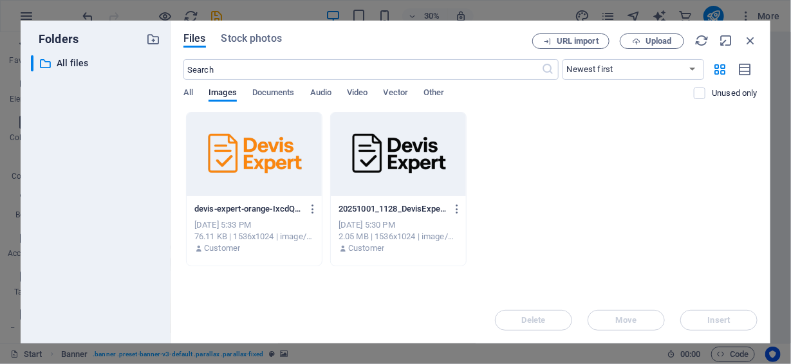
click at [138, 124] on div "​ All files All files" at bounding box center [95, 194] width 129 height 278
click at [640, 38] on icon "button" at bounding box center [636, 41] width 8 height 8
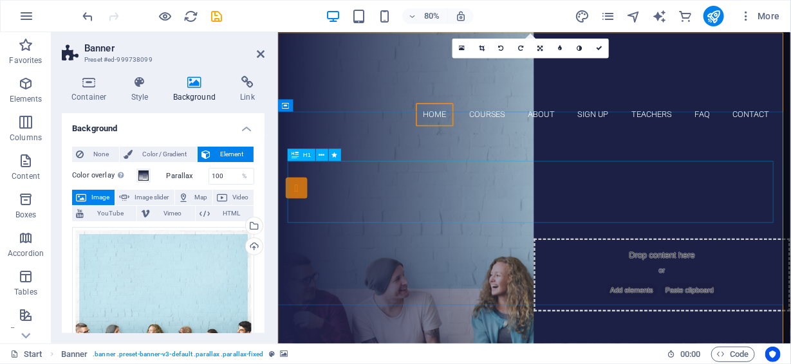
click at [540, 237] on div "Devenez un expert en devis! Become a devis expert!" at bounding box center [598, 259] width 608 height 77
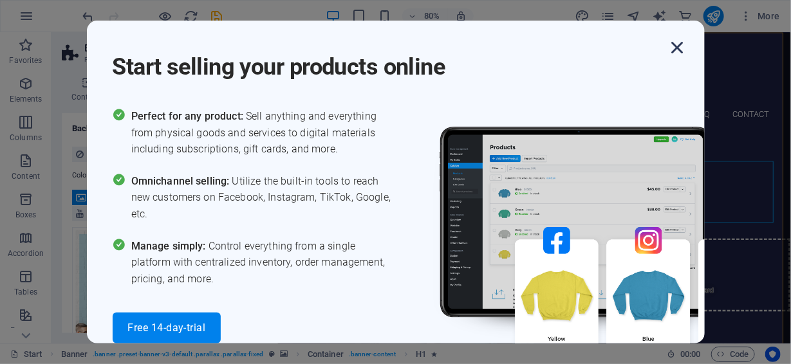
click at [678, 48] on icon "button" at bounding box center [677, 47] width 23 height 23
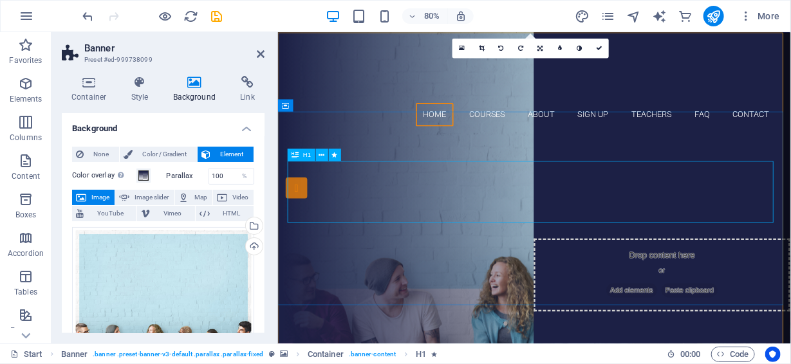
click at [551, 221] on div "Devenez un expert en devis! Become a devis expert!" at bounding box center [598, 259] width 608 height 77
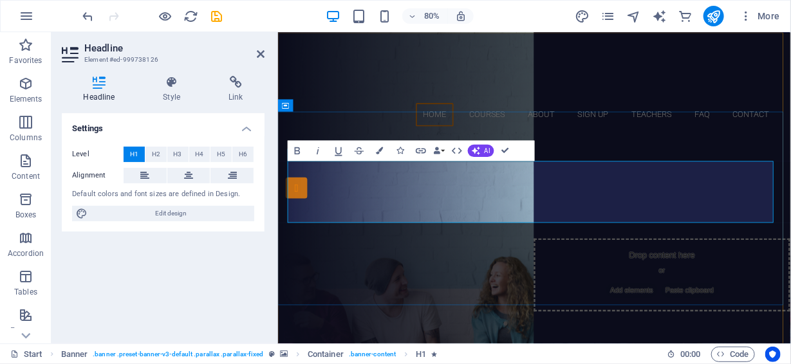
click at [556, 220] on span "Devenez un expert en devis! Become a devis expert!" at bounding box center [598, 259] width 496 height 79
click at [594, 220] on span "Devenez un expert en devis! Become a devis expert!" at bounding box center [598, 259] width 496 height 79
drag, startPoint x: 849, startPoint y: 208, endPoint x: 351, endPoint y: 210, distance: 497.6
click at [351, 221] on h1 "Devenez un expert en devis! Become a devis expert!" at bounding box center [598, 259] width 608 height 77
click at [510, 220] on span "Devenez un expert en devis! Become a devis expert!" at bounding box center [598, 259] width 496 height 79
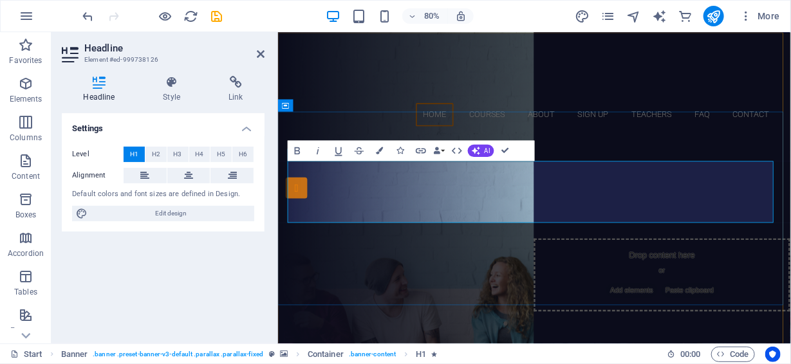
drag, startPoint x: 740, startPoint y: 209, endPoint x: 828, endPoint y: 209, distance: 88.2
click at [790, 220] on span "Devenez un expert en devis! Become a devis expert!" at bounding box center [598, 259] width 496 height 79
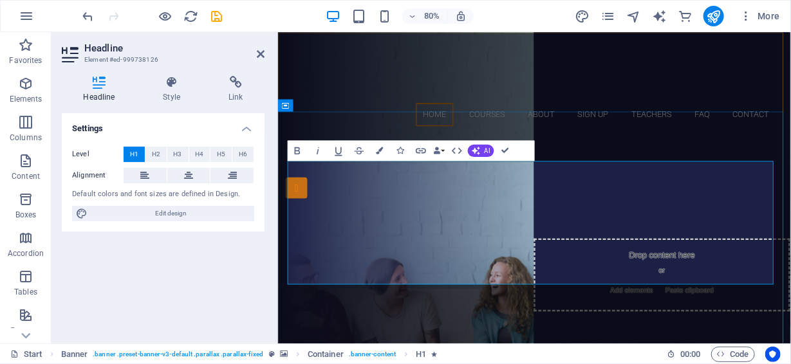
scroll to position [185, 2]
click at [441, 285] on span "Devenez un expert en compétences linguistiques (deuxième langue! Become a devis…" at bounding box center [598, 298] width 487 height 156
click at [622, 223] on span "Devenez un expert en compétences linguistiques deuxième langue! Become a devis …" at bounding box center [598, 298] width 487 height 156
drag, startPoint x: 597, startPoint y: 250, endPoint x: 854, endPoint y: 237, distance: 257.2
click at [790, 237] on h1 "Devenez un expert en compétences linguistiques deuxième langue! Become a devis …" at bounding box center [598, 298] width 608 height 154
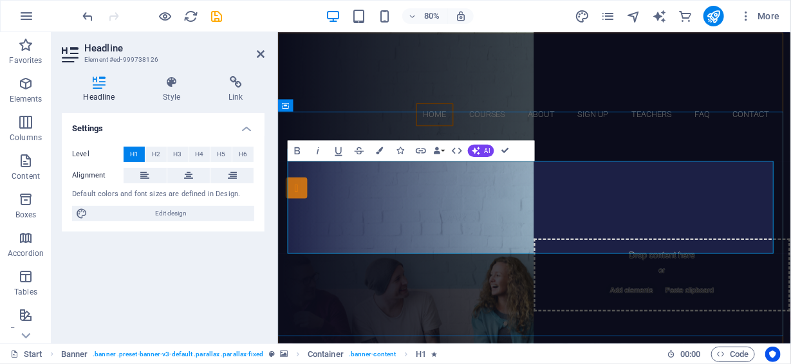
click at [718, 258] on span "Devenez un expert en compétences deuxième langue! Become a devis expert!" at bounding box center [597, 279] width 557 height 118
click at [692, 229] on span "Devenez un expert en compétences deuxième langue! Become a devis expert!" at bounding box center [597, 279] width 557 height 118
drag, startPoint x: 561, startPoint y: 246, endPoint x: 865, endPoint y: 247, distance: 303.8
click at [790, 247] on span "Devenez un expert en compétences deuxième langue! Become a devis expert!" at bounding box center [597, 279] width 557 height 118
click at [640, 220] on span "Devenez un expert en compétences ! Become a devis expert!" at bounding box center [598, 279] width 405 height 118
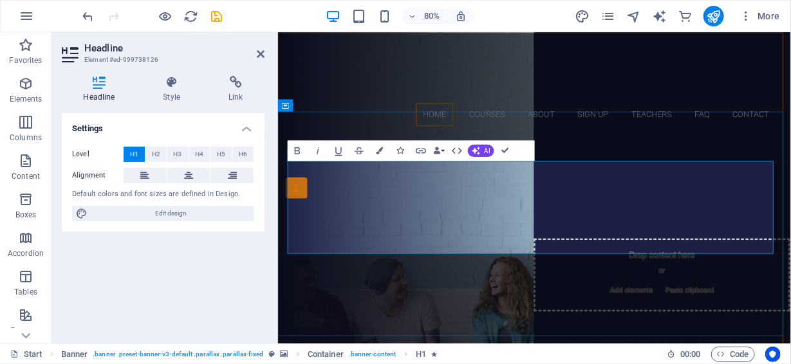
drag, startPoint x: 656, startPoint y: 288, endPoint x: 570, endPoint y: 290, distance: 86.3
click at [570, 297] on em "Become a devis expert!" at bounding box center [598, 317] width 405 height 41
click at [468, 249] on span "Devenez un expert en compétences ! Become a Competency expert!" at bounding box center [598, 279] width 532 height 118
drag, startPoint x: 705, startPoint y: 247, endPoint x: 719, endPoint y: 250, distance: 14.5
click at [707, 247] on span "Devenez un expert en compétences ! Become a Competency expert!" at bounding box center [598, 279] width 532 height 118
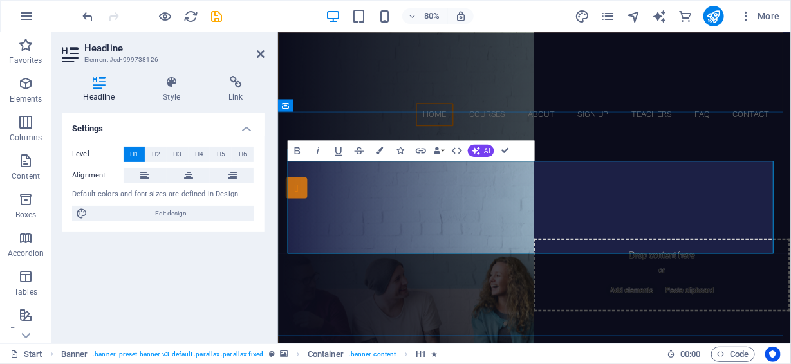
click at [490, 297] on em "Become a Competency expert!" at bounding box center [598, 317] width 532 height 41
click at [669, 160] on div "Devenez un expert en compétences ! Become a Competency expert! compétences ling…" at bounding box center [597, 320] width 641 height 321
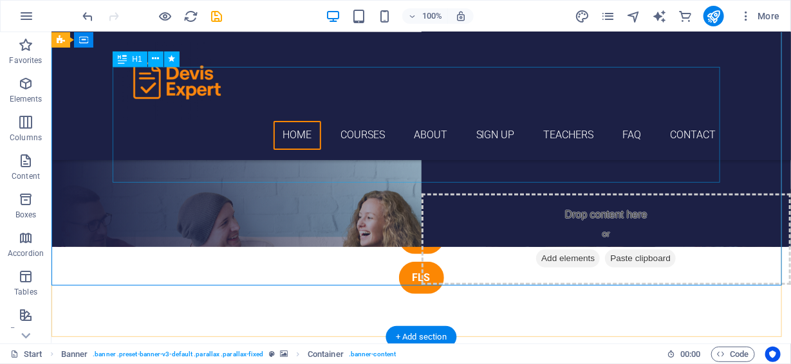
scroll to position [0, 0]
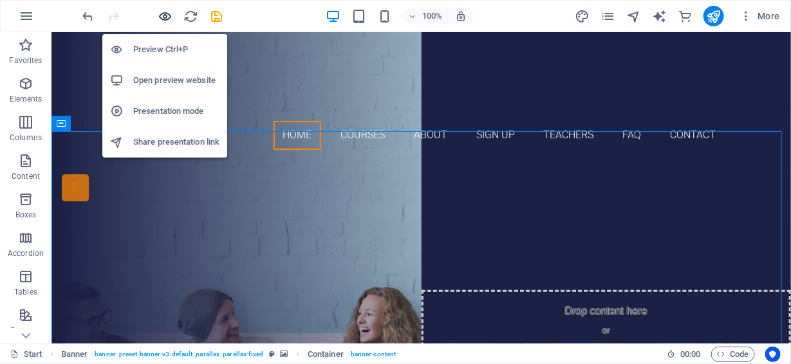
click at [162, 14] on icon "button" at bounding box center [165, 16] width 15 height 15
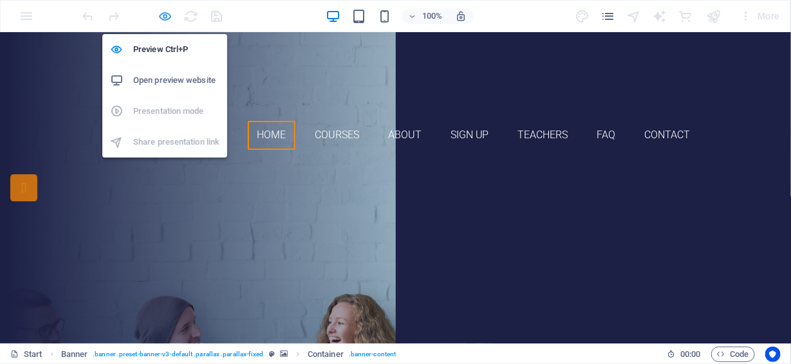
click at [168, 18] on icon "button" at bounding box center [165, 16] width 15 height 15
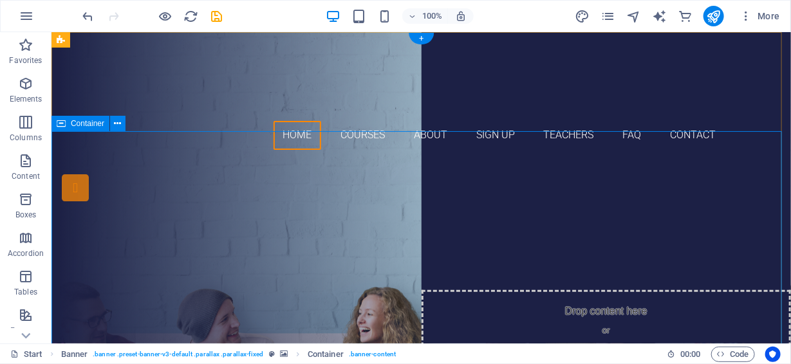
click at [378, 182] on div "Devenez un expert en compétences ! Become a Competency expert! ESL FLS" at bounding box center [421, 320] width 740 height 321
click at [380, 221] on div "Devenez un expert en compétences ! Become a Competency expert!" at bounding box center [421, 279] width 608 height 116
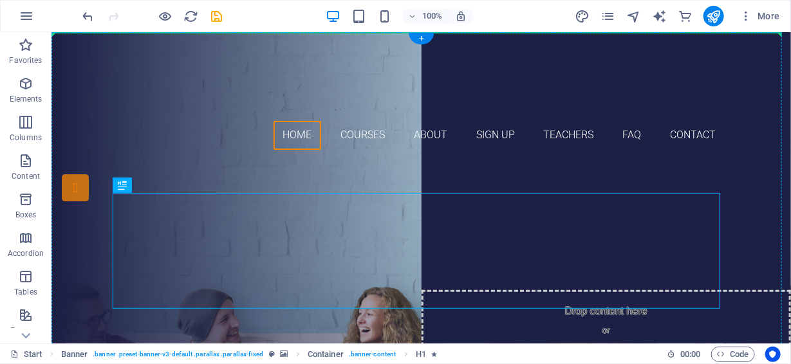
drag, startPoint x: 380, startPoint y: 216, endPoint x: 379, endPoint y: 183, distance: 32.9
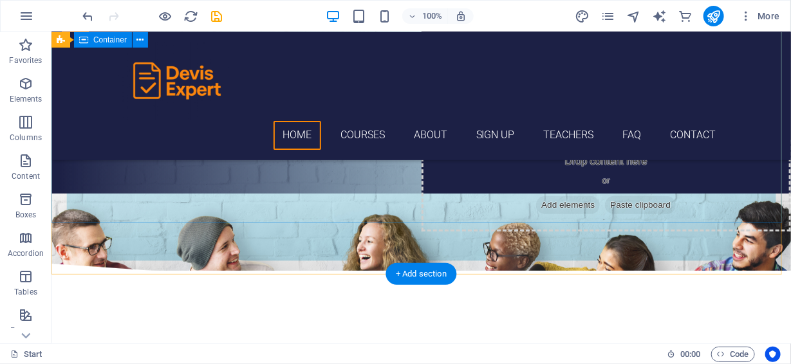
scroll to position [73, 0]
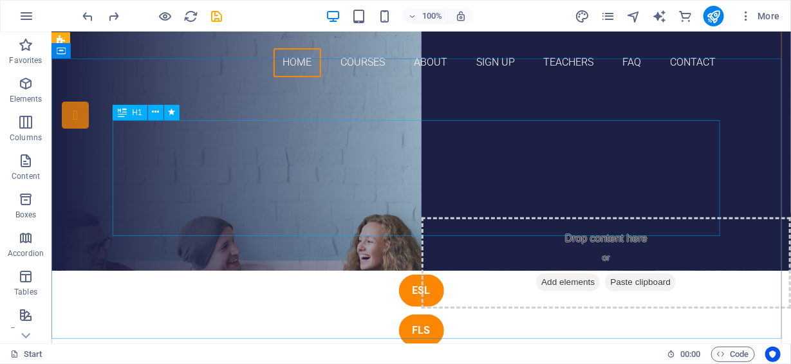
click at [220, 149] on div "Devenez un expert en compétences ! Become a Competency expert!" at bounding box center [421, 207] width 608 height 116
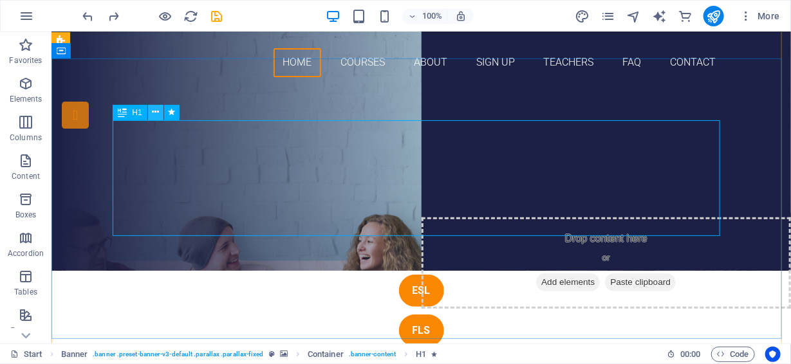
click at [156, 110] on icon at bounding box center [155, 113] width 7 height 14
drag, startPoint x: 124, startPoint y: 115, endPoint x: 127, endPoint y: 105, distance: 10.8
click at [127, 105] on icon at bounding box center [122, 112] width 9 height 15
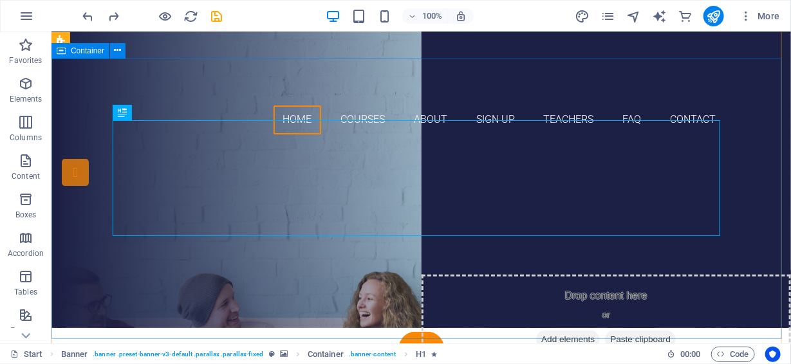
scroll to position [0, 0]
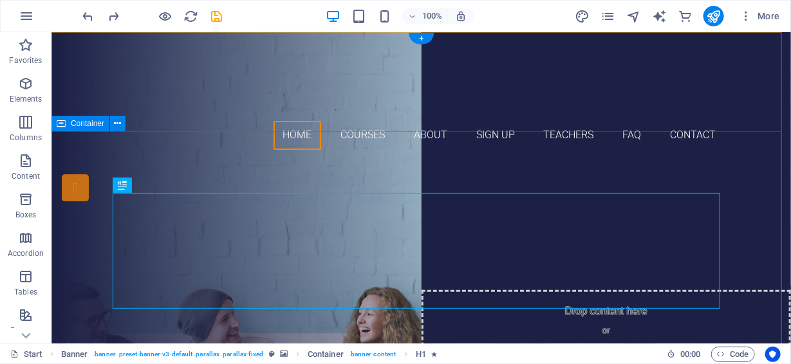
click at [415, 160] on div "Devenez un expert en compétences ! Become a Competency expert! ESL FLS" at bounding box center [421, 320] width 740 height 321
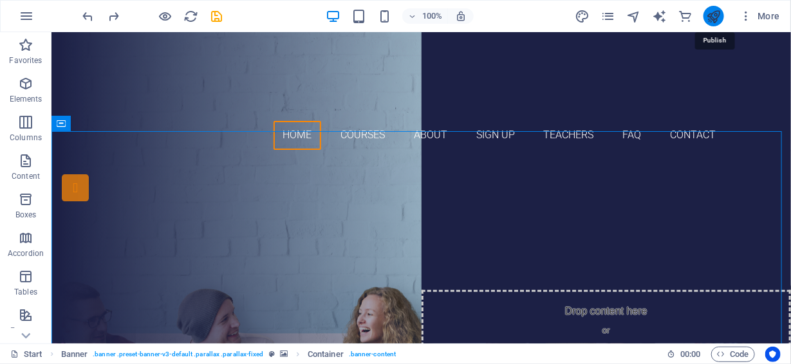
click at [709, 9] on icon "publish" at bounding box center [713, 16] width 15 height 15
checkbox input "false"
